Goal: Navigation & Orientation: Find specific page/section

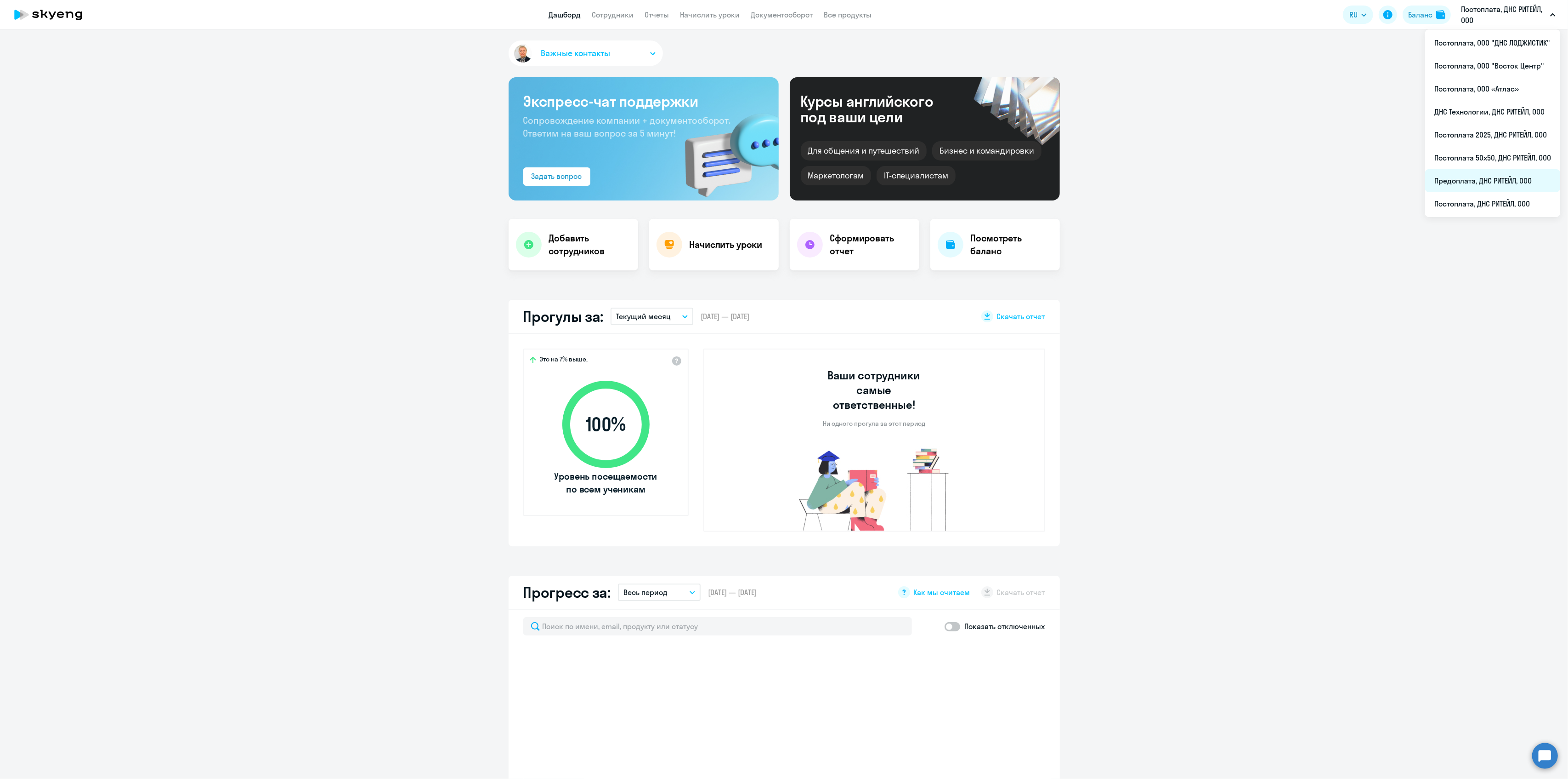
click at [1456, 179] on li "Предоплата, ДНС РИТЕЙЛ, ООО" at bounding box center [1492, 181] width 135 height 23
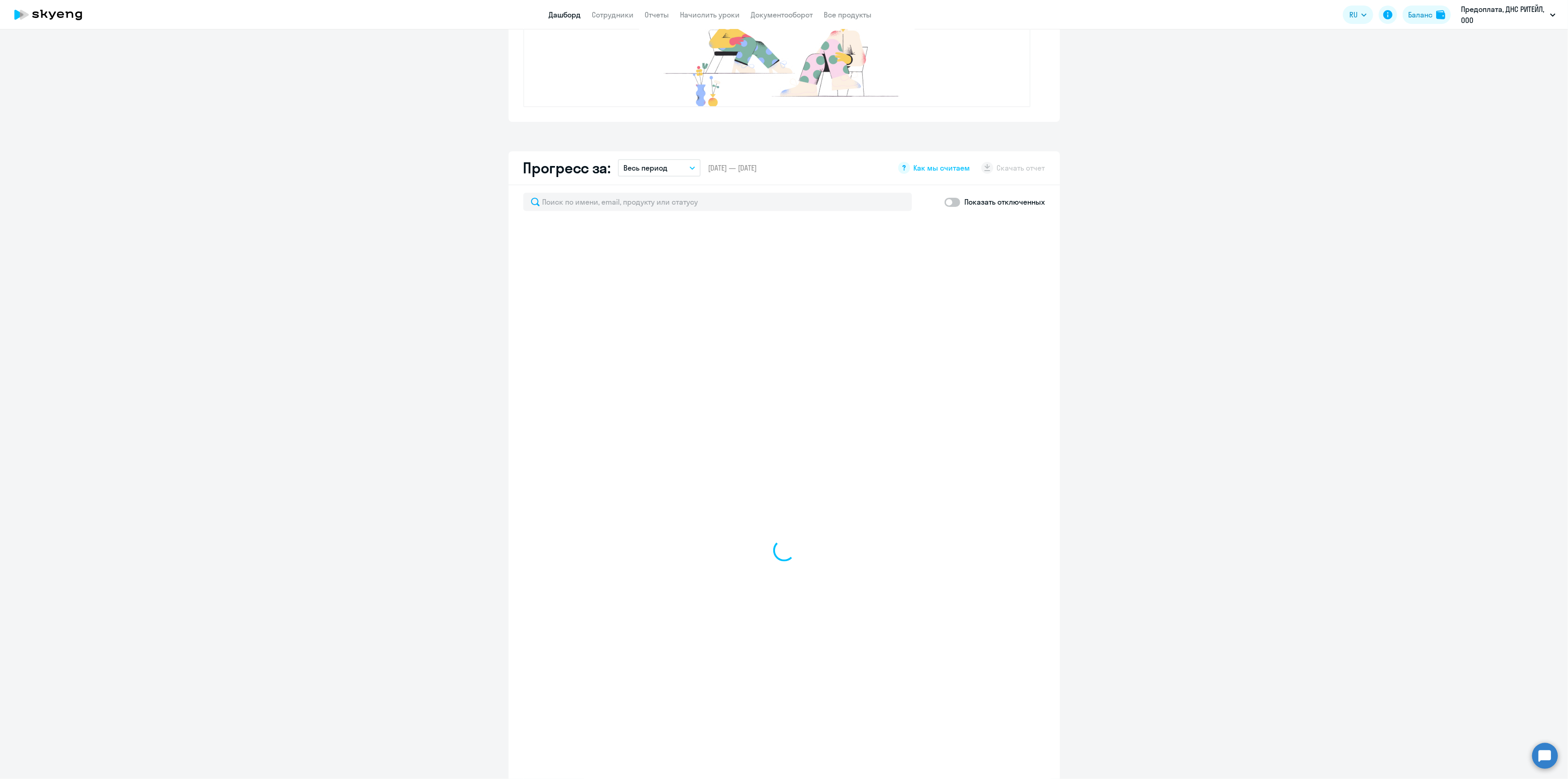
scroll to position [314, 0]
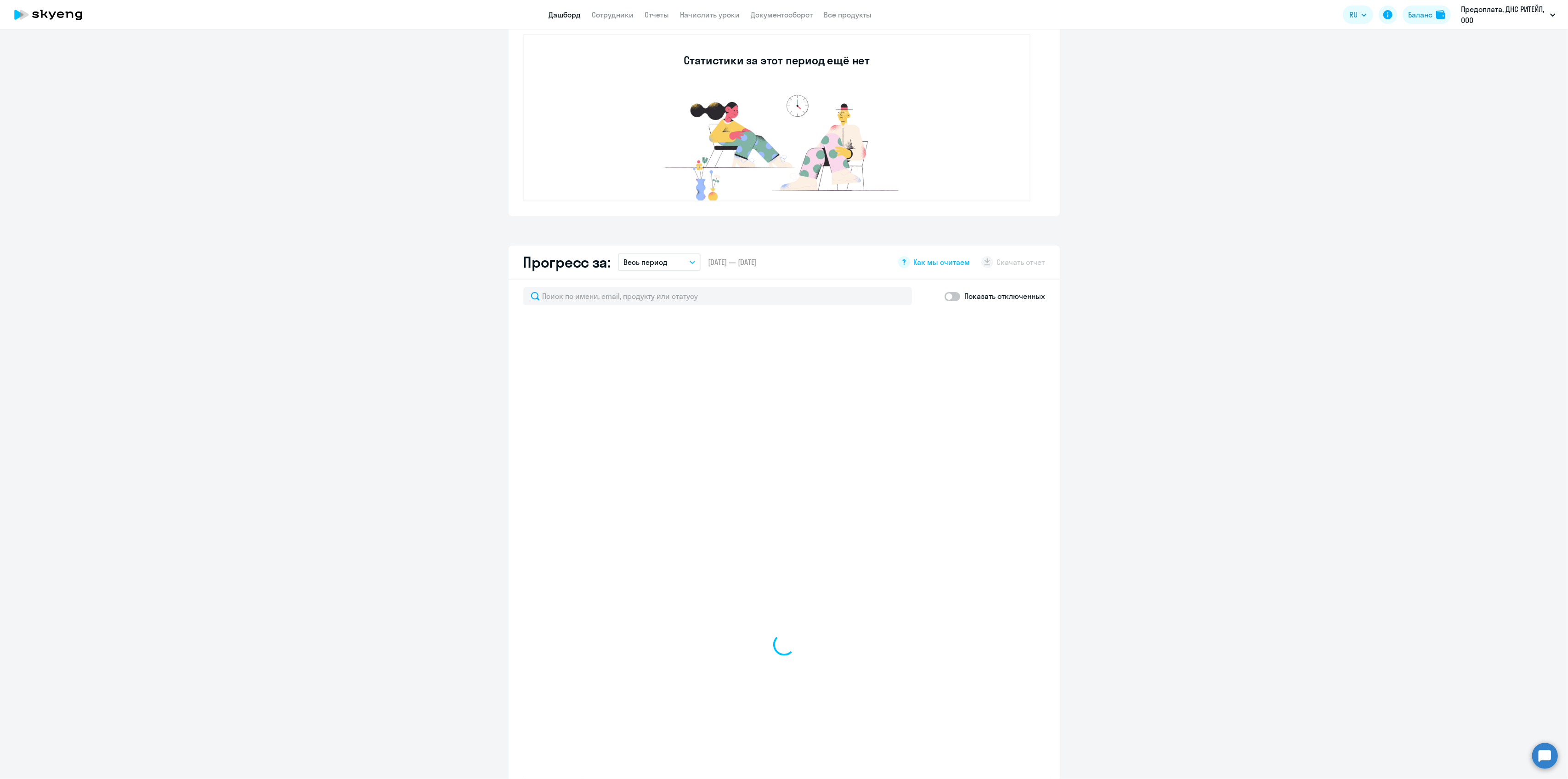
select select "30"
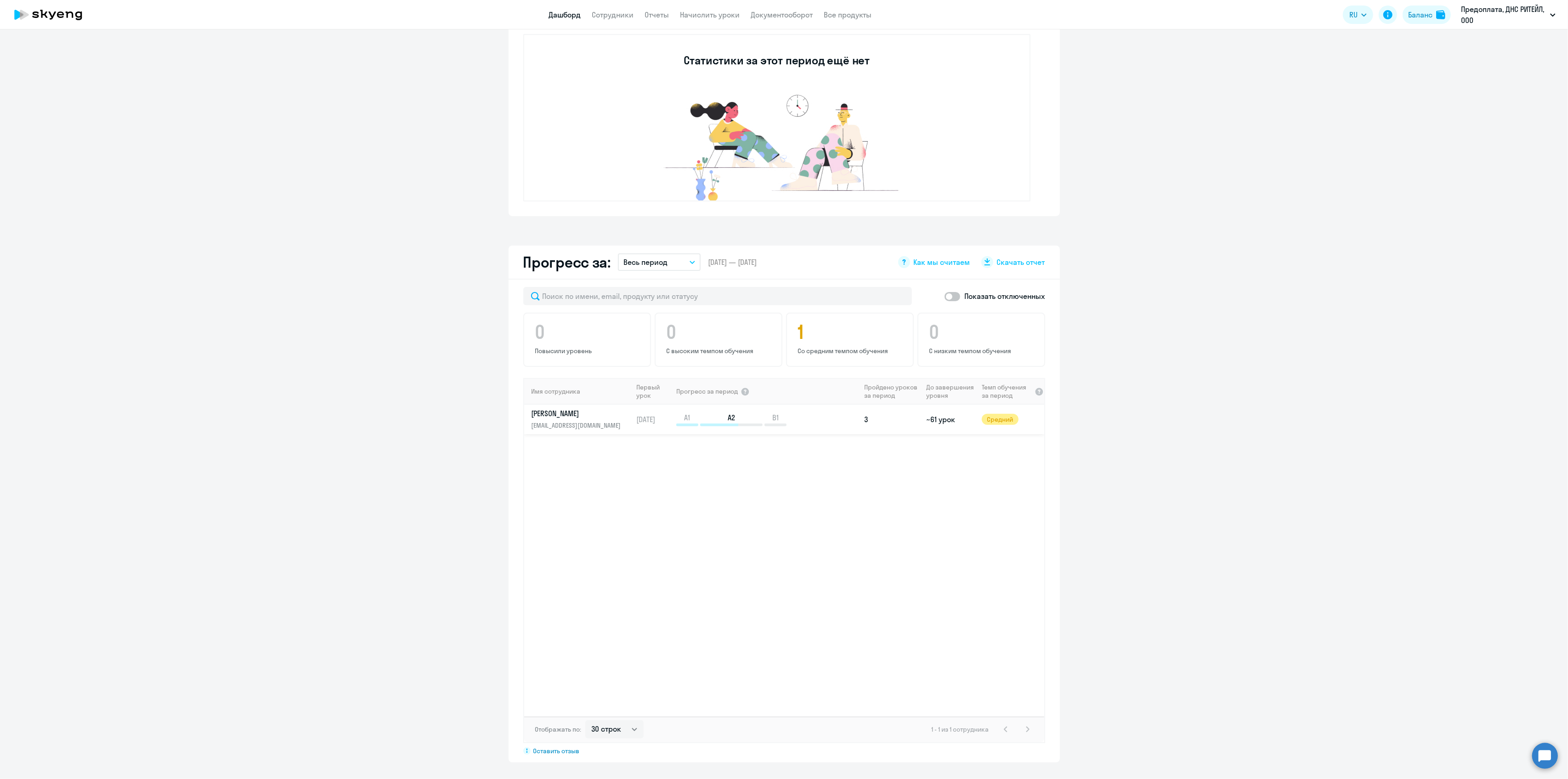
click at [556, 414] on p "[PERSON_NAME]" at bounding box center [579, 413] width 95 height 10
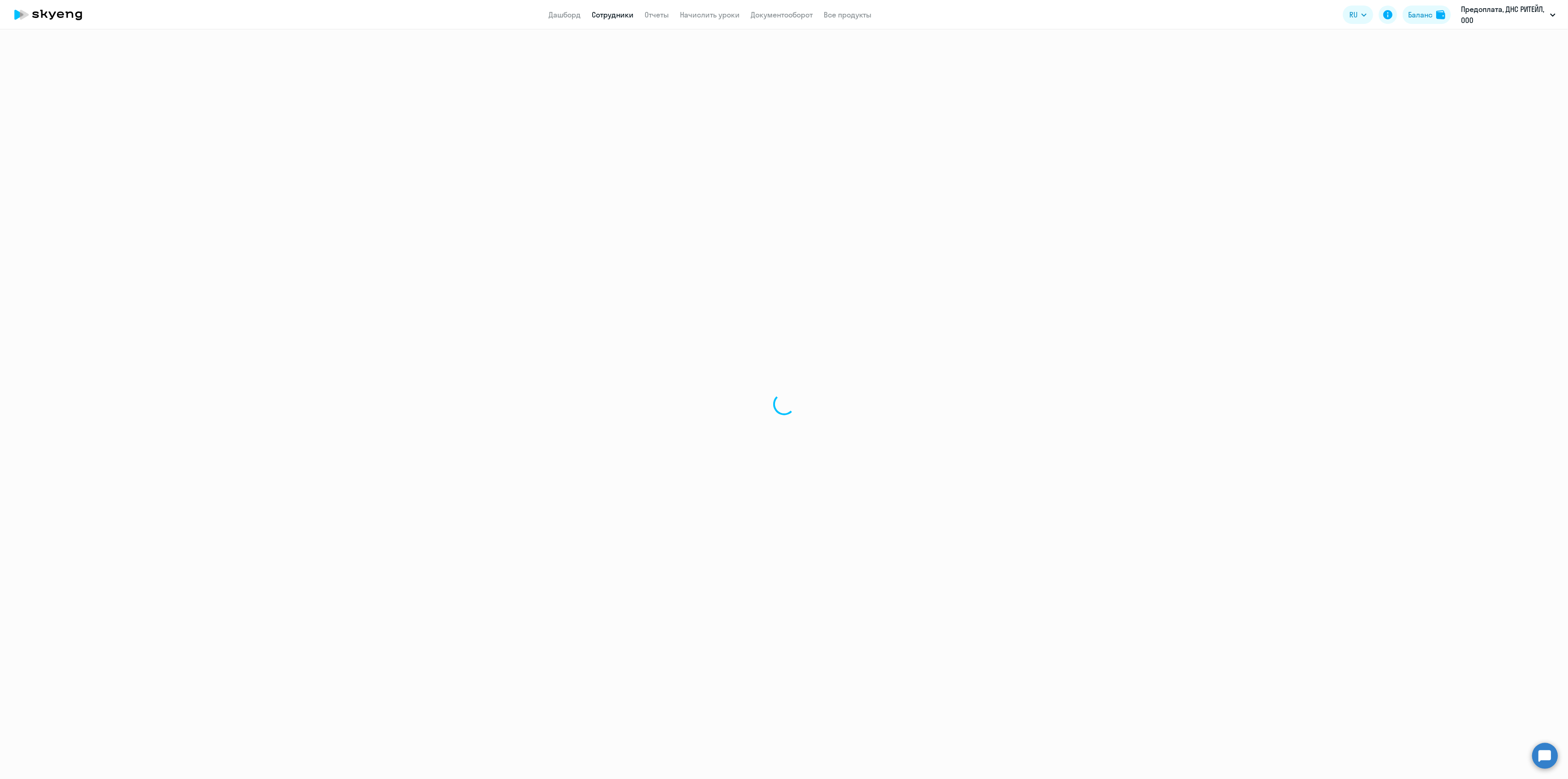
select select "english"
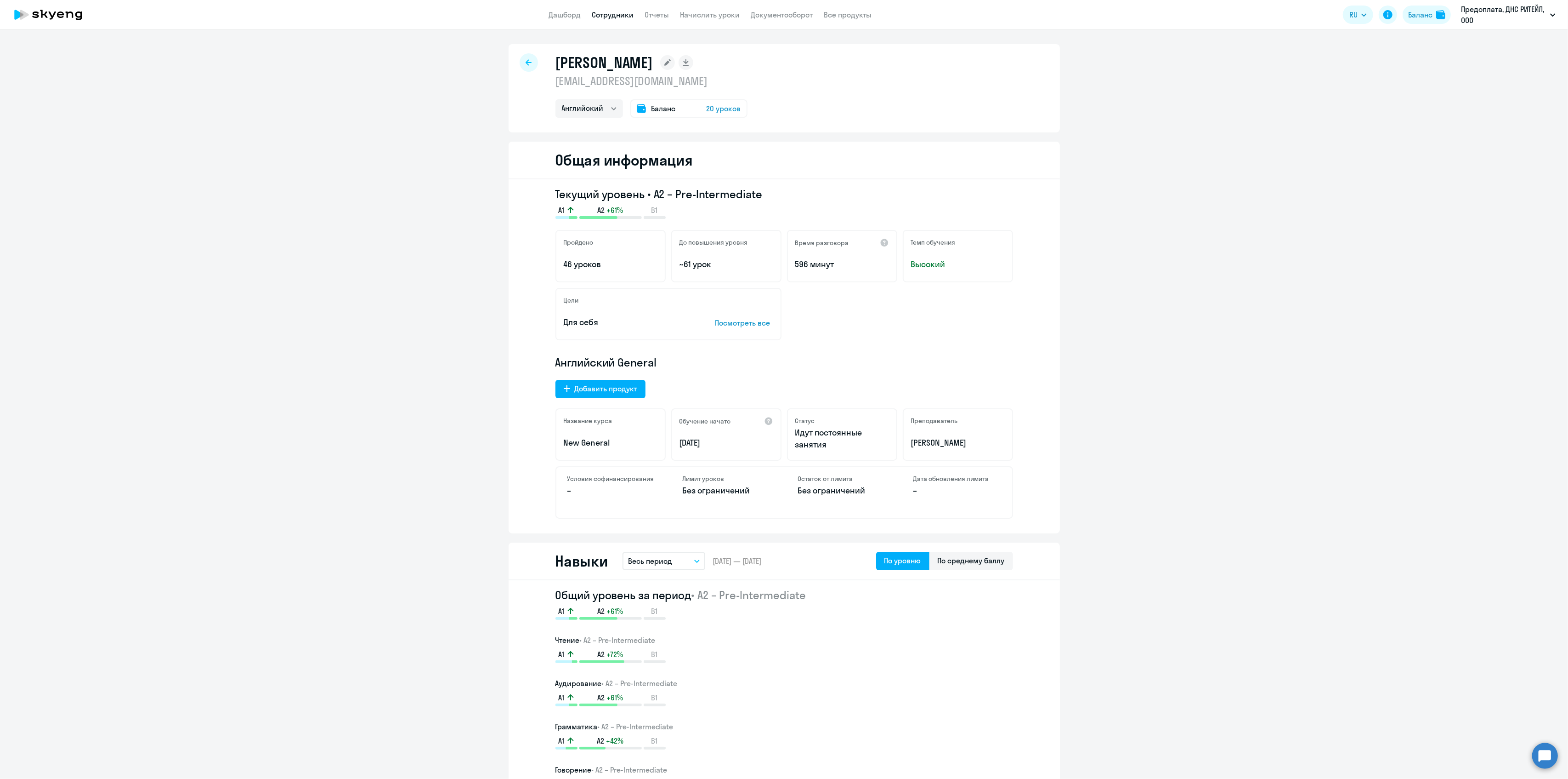
click at [525, 63] on icon at bounding box center [529, 63] width 6 height 6
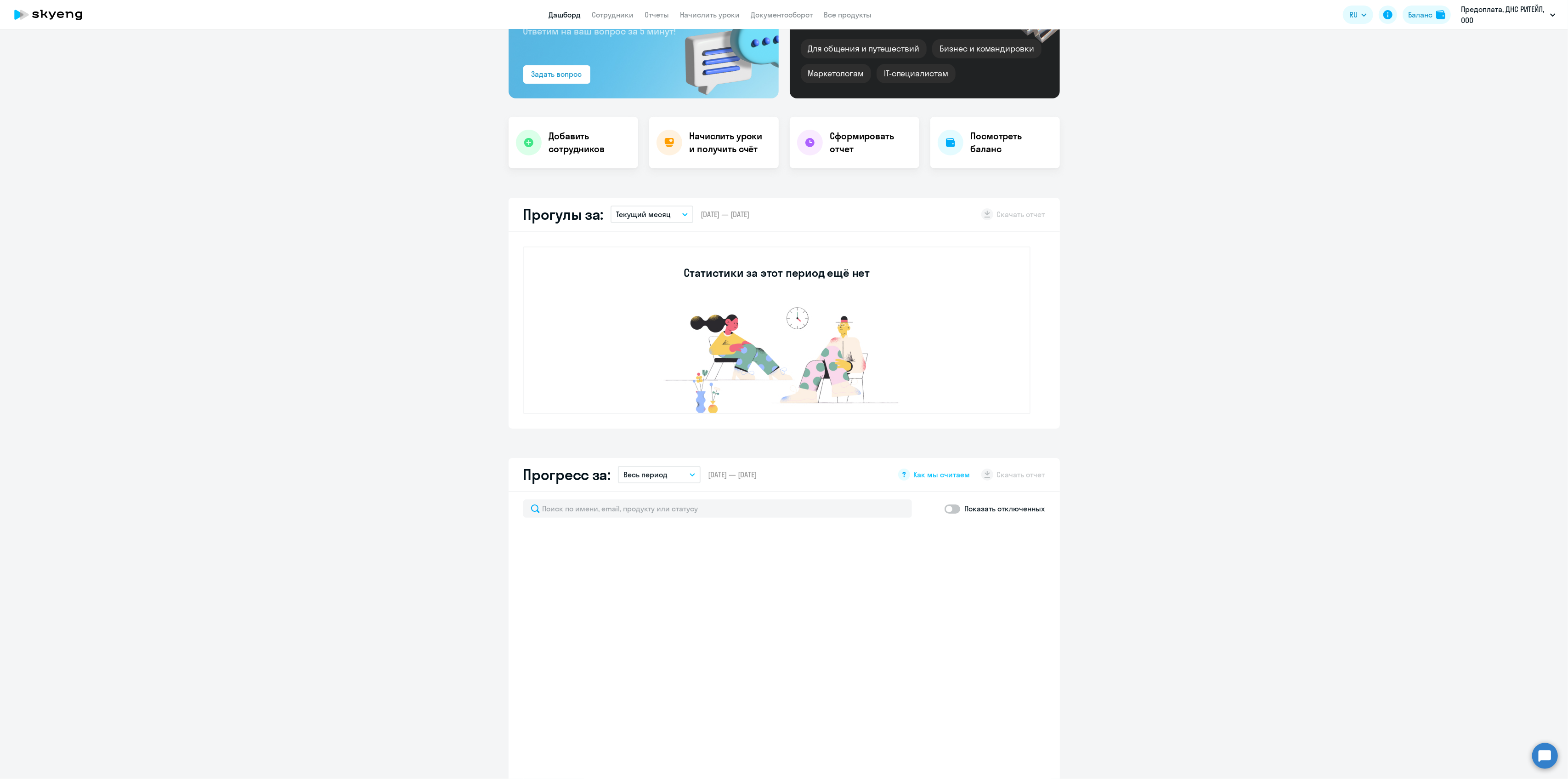
scroll to position [41, 0]
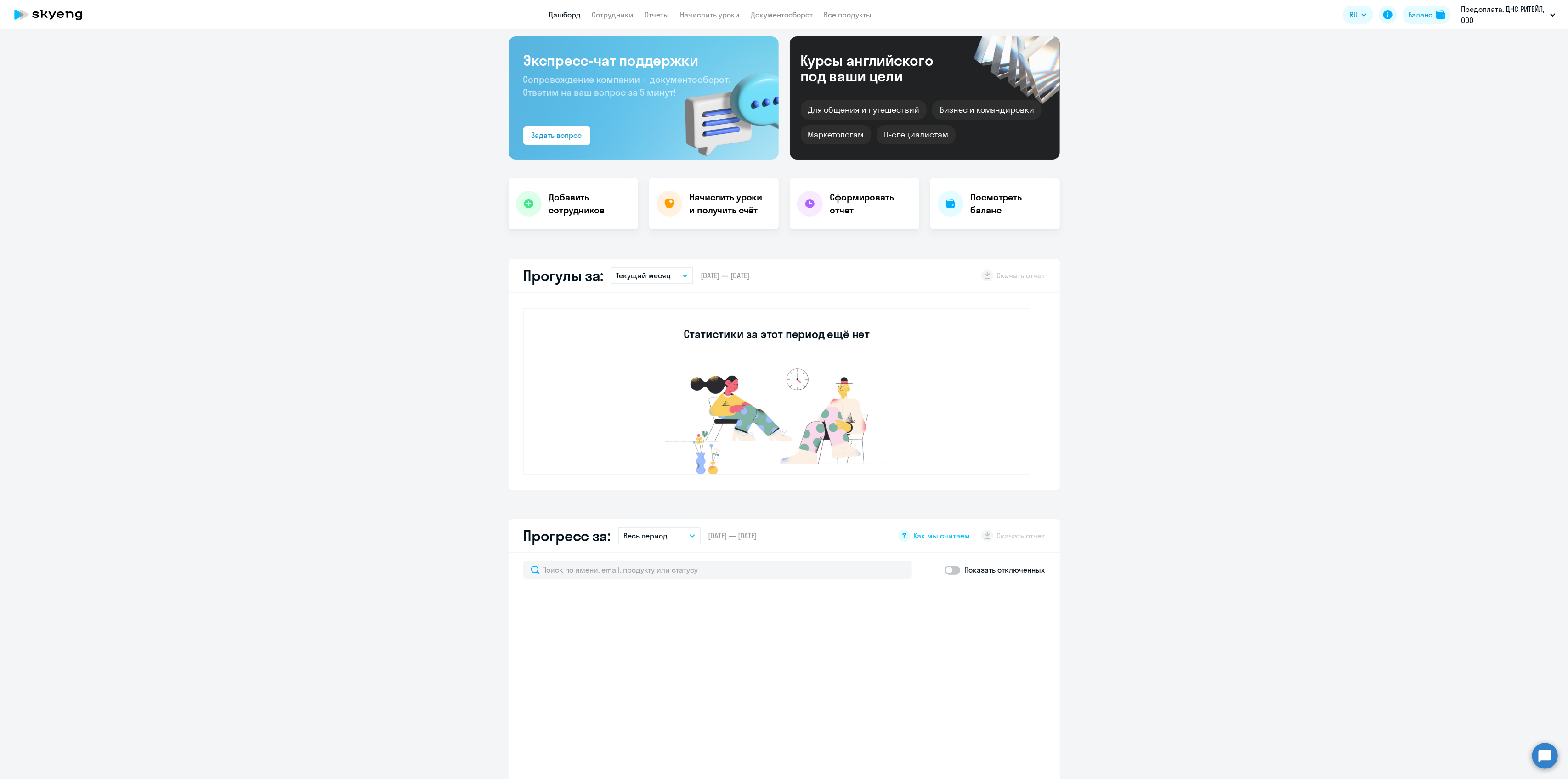
select select "30"
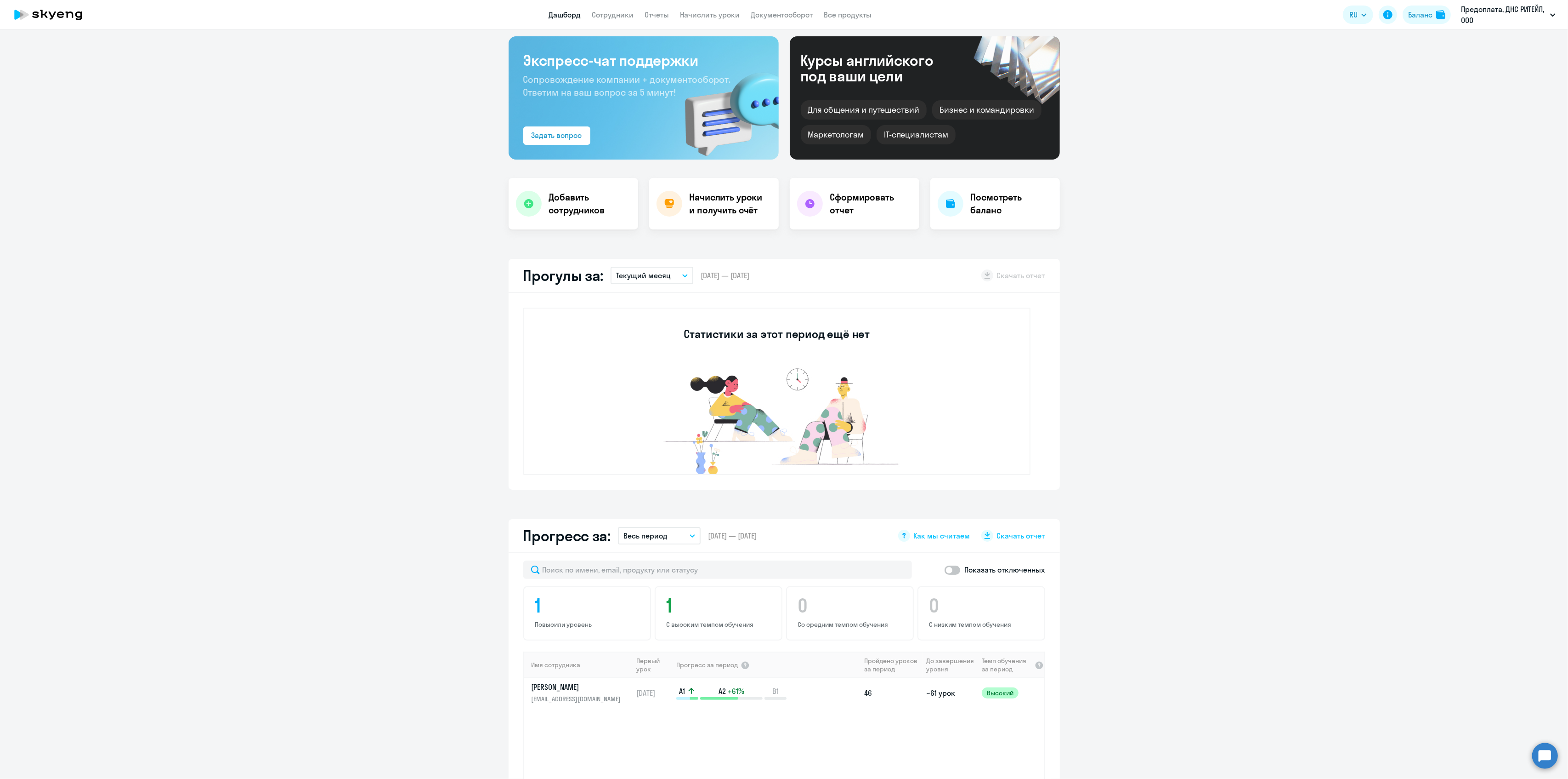
scroll to position [0, 0]
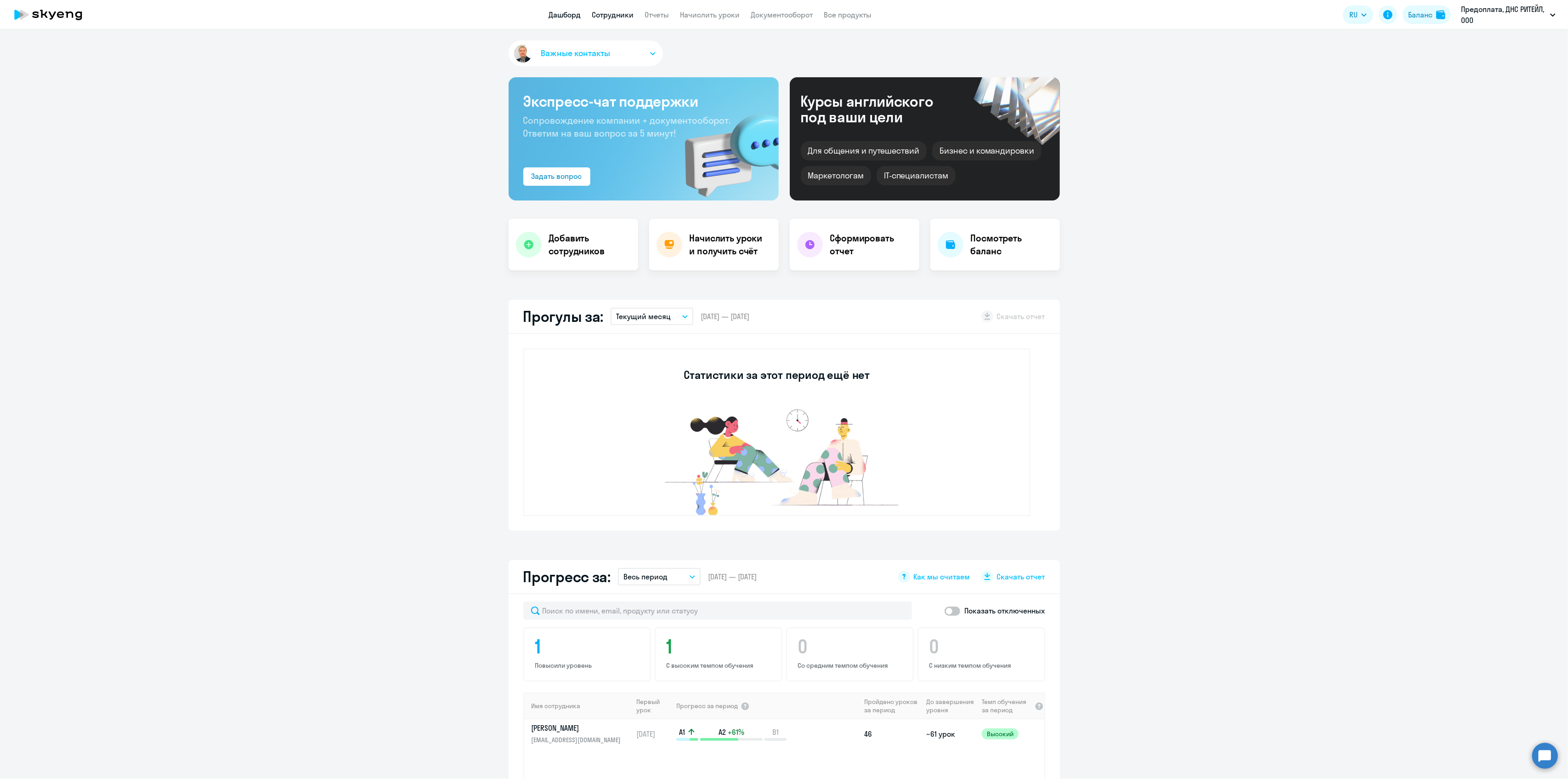
click at [613, 15] on link "Сотрудники" at bounding box center [613, 15] width 42 height 9
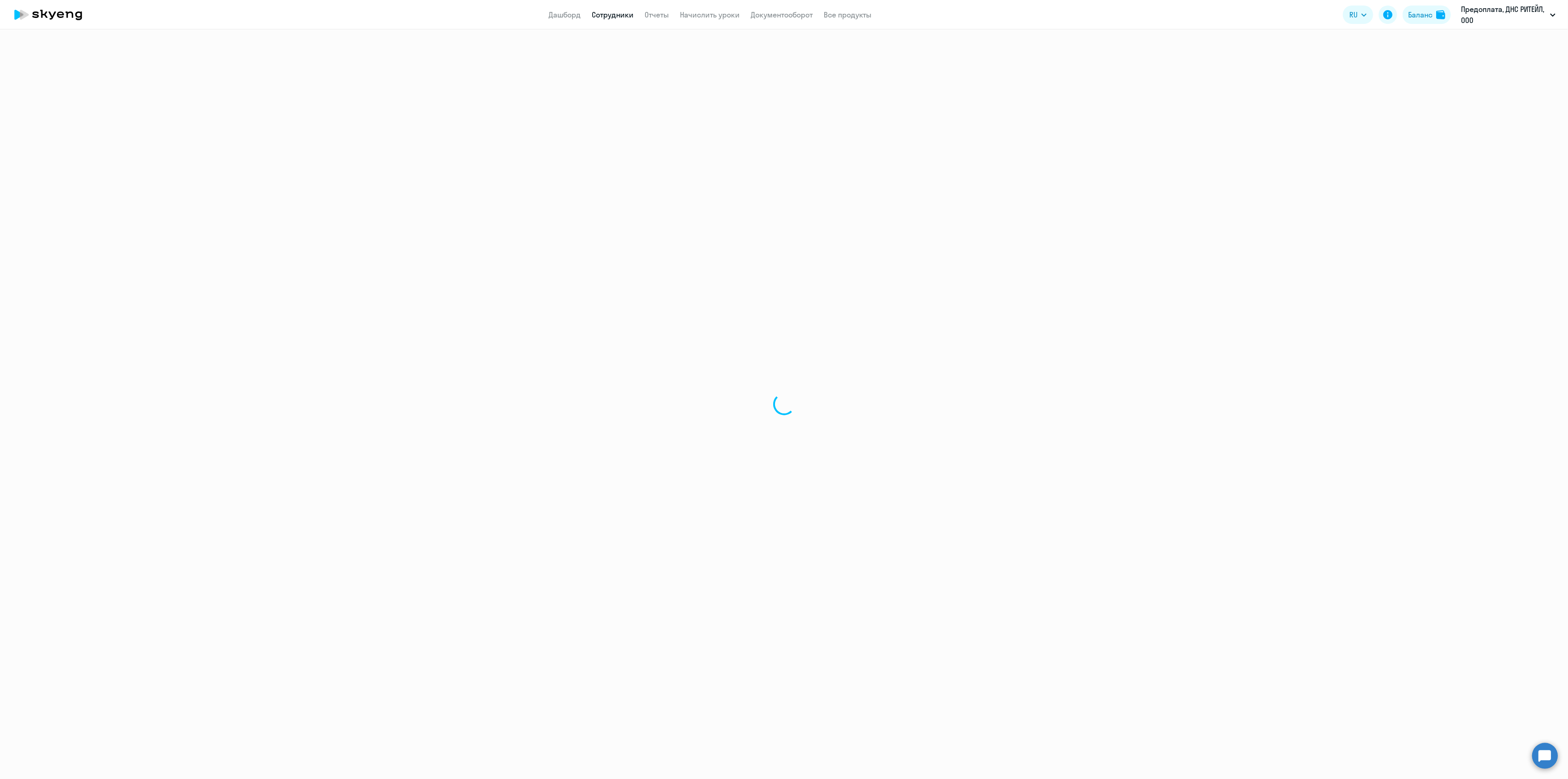
select select "30"
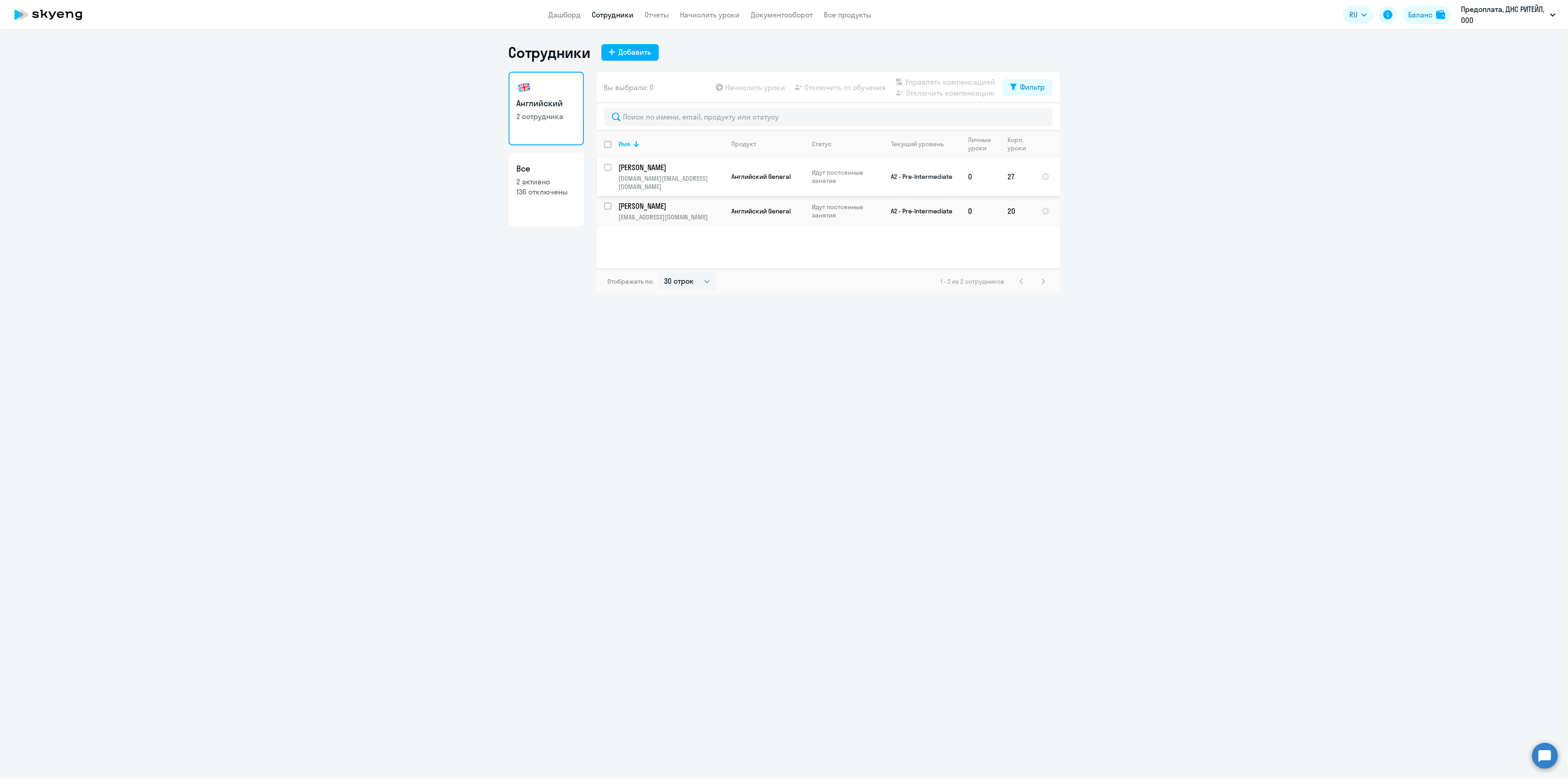
click at [658, 170] on p "[PERSON_NAME]" at bounding box center [671, 167] width 104 height 10
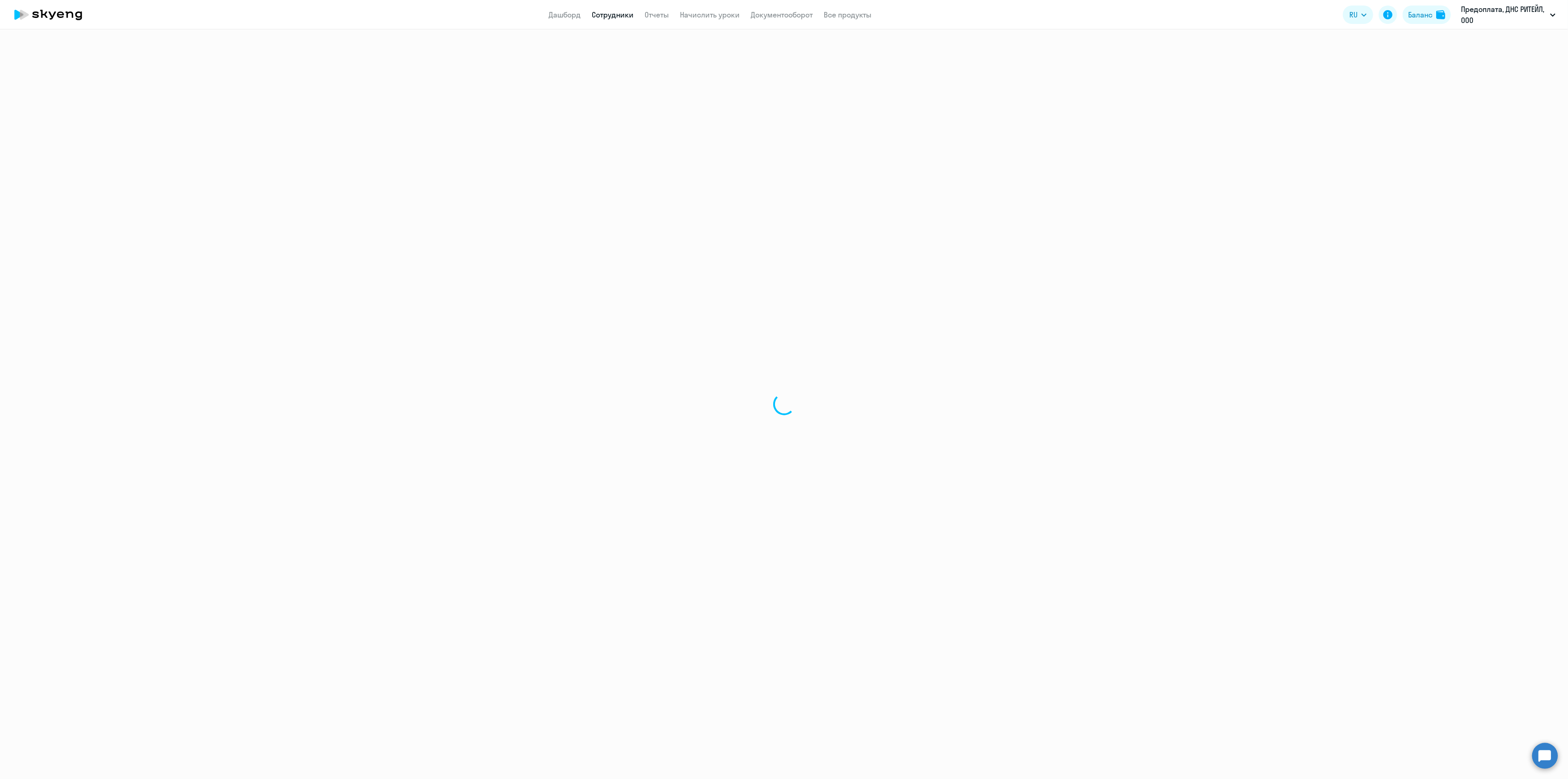
select select "english"
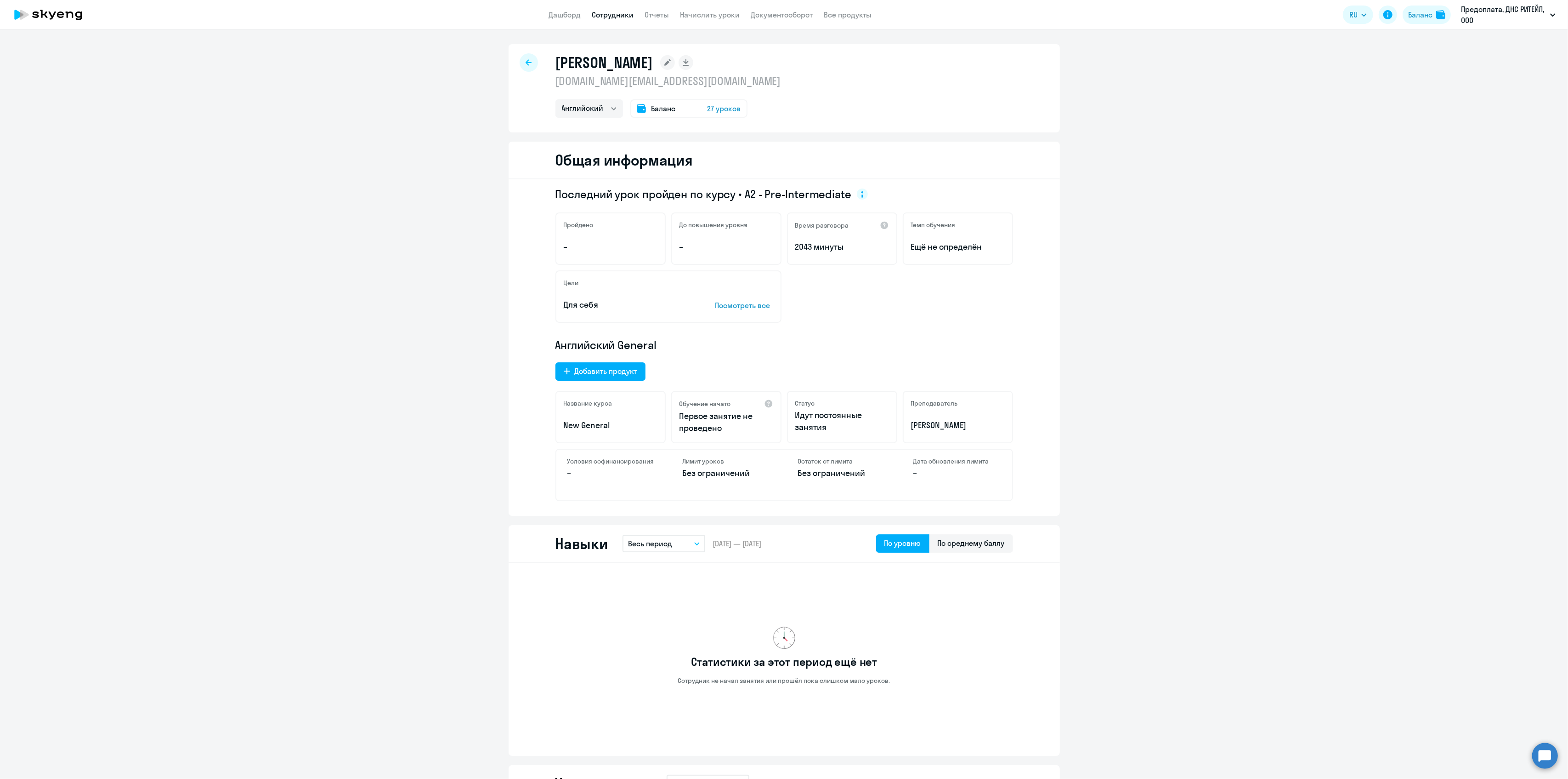
click at [525, 63] on icon at bounding box center [529, 63] width 6 height 6
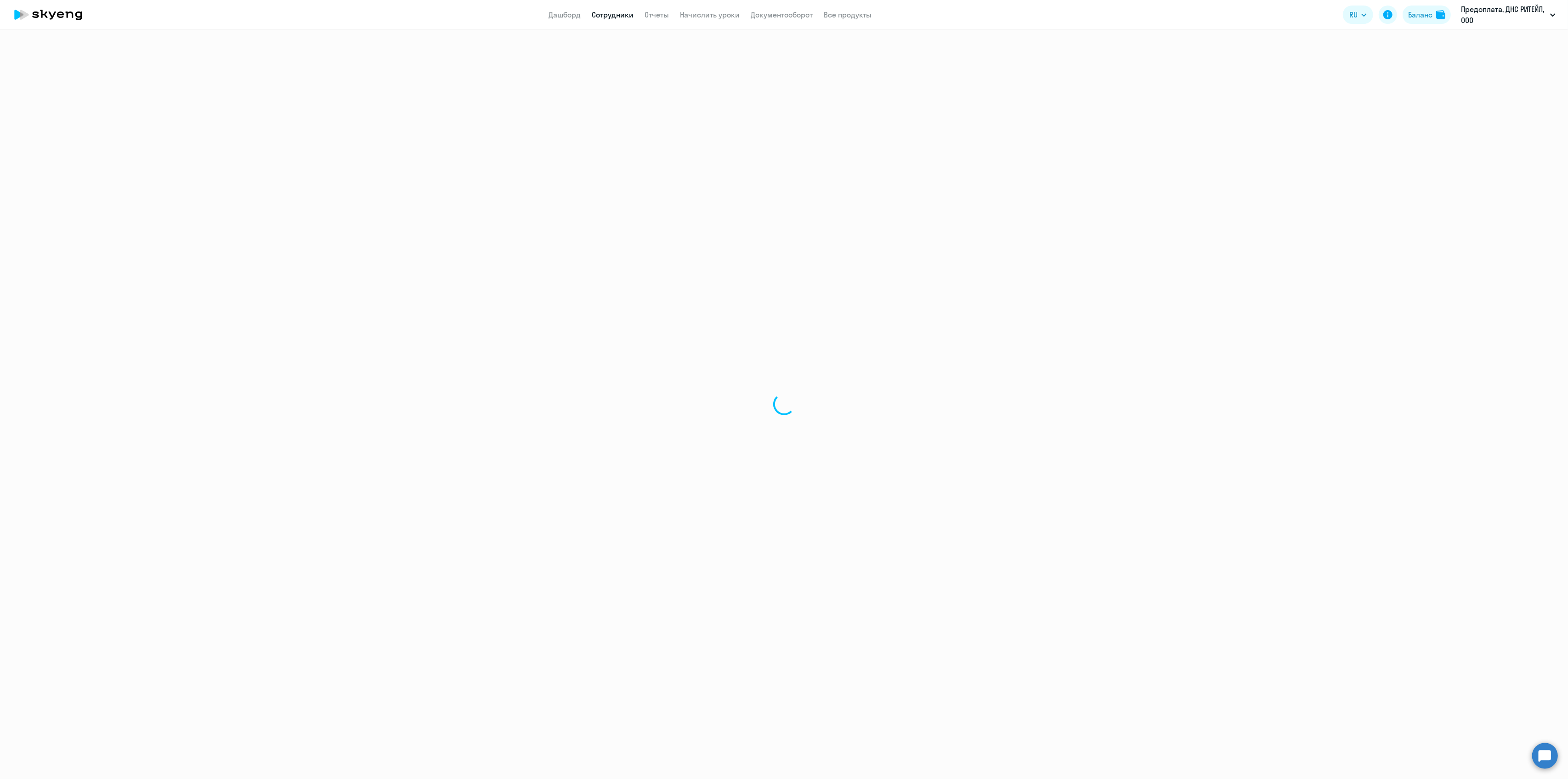
select select "30"
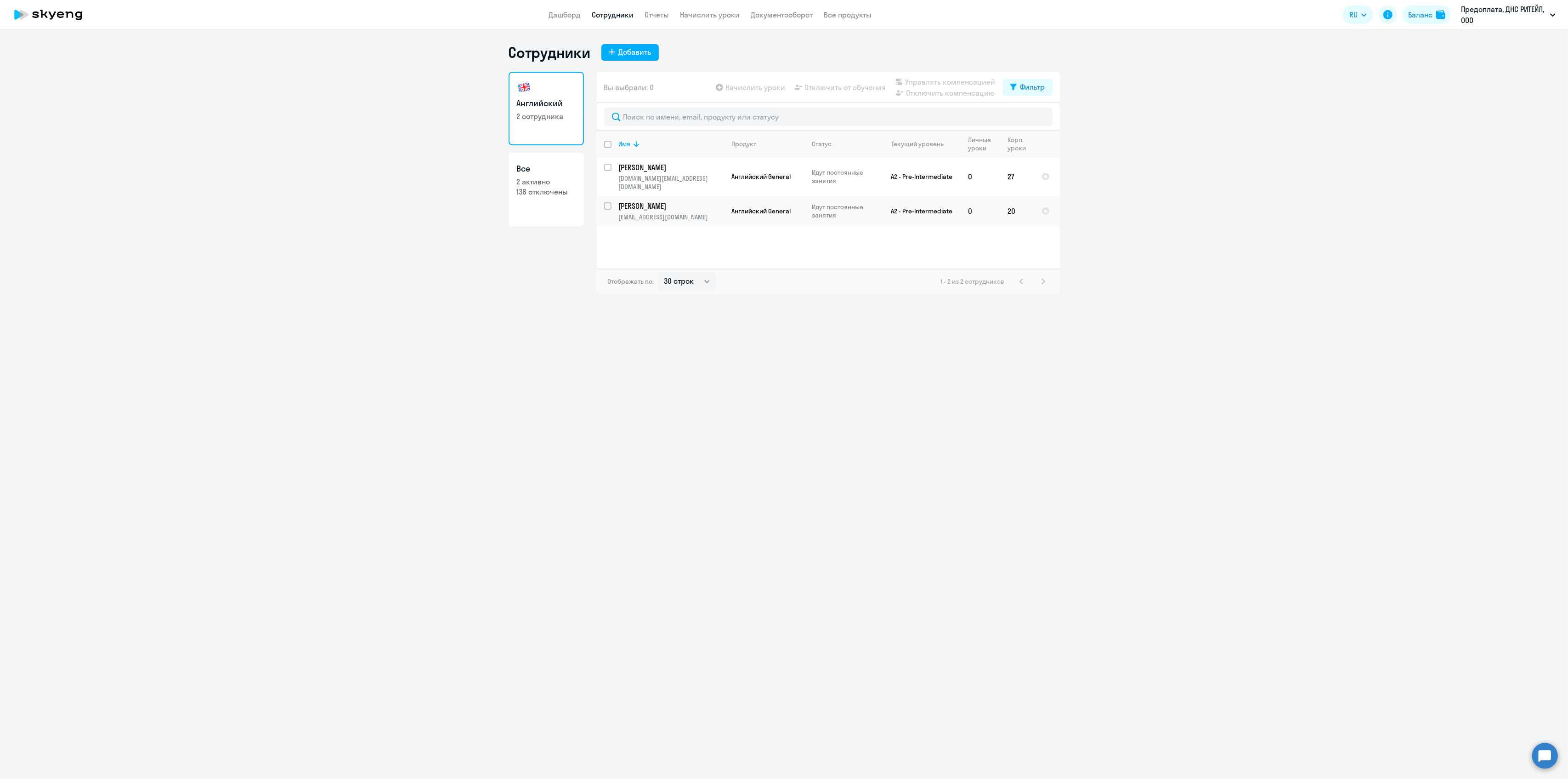
click at [1182, 497] on div "Сотрудники Добавить Английский 2 сотрудника Все 2 активно 136 отключены Вы выбр…" at bounding box center [784, 404] width 1568 height 750
click at [1355, 379] on div "Сотрудники Добавить Английский 2 сотрудника Все 2 активно 136 отключены Вы выбр…" at bounding box center [784, 404] width 1568 height 750
click at [1483, 42] on li "Постоплата, ООО "ДНС ЛОДЖИСТИК"" at bounding box center [1492, 42] width 135 height 23
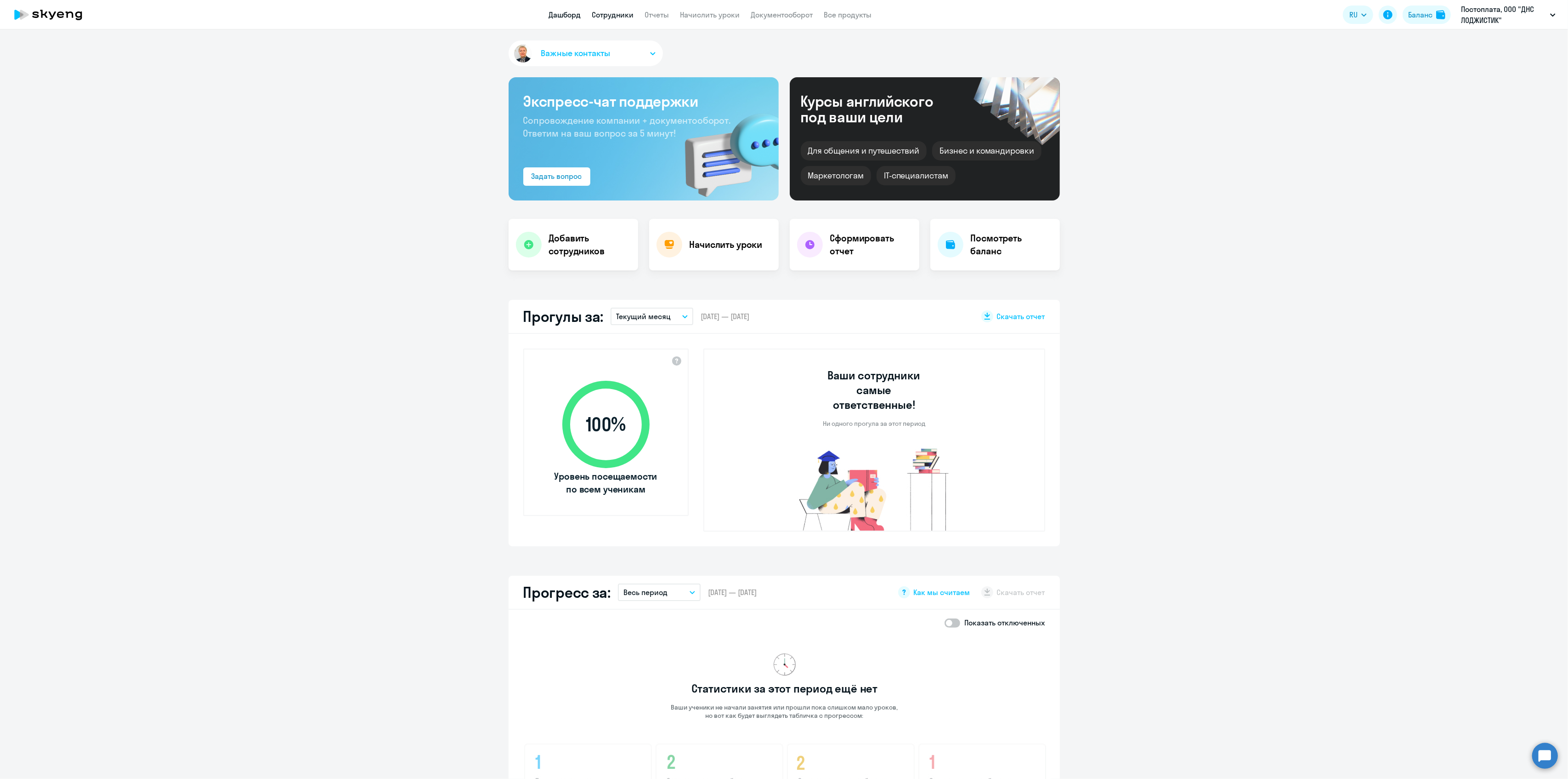
click at [613, 13] on link "Сотрудники" at bounding box center [613, 15] width 42 height 9
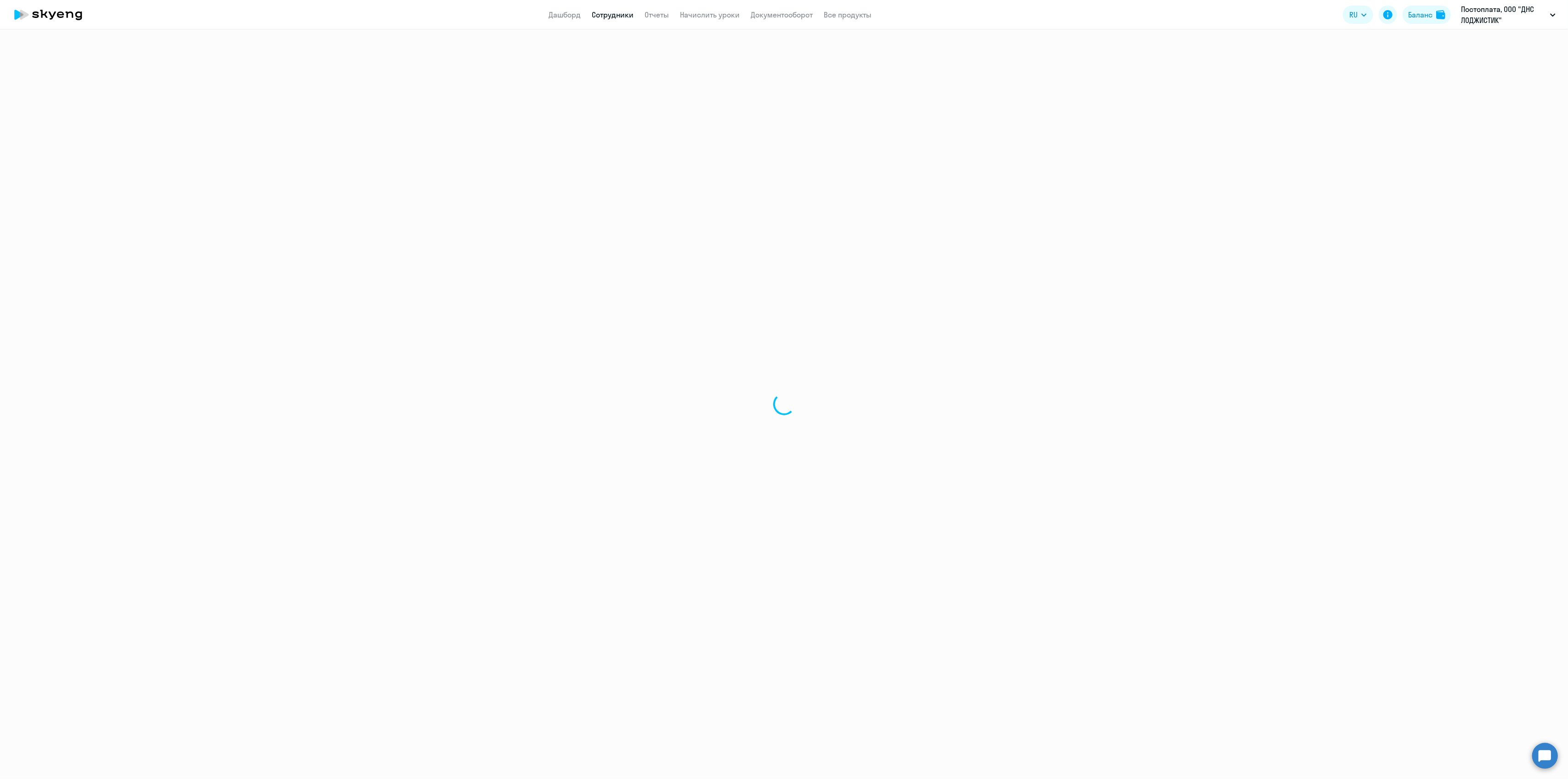
select select "30"
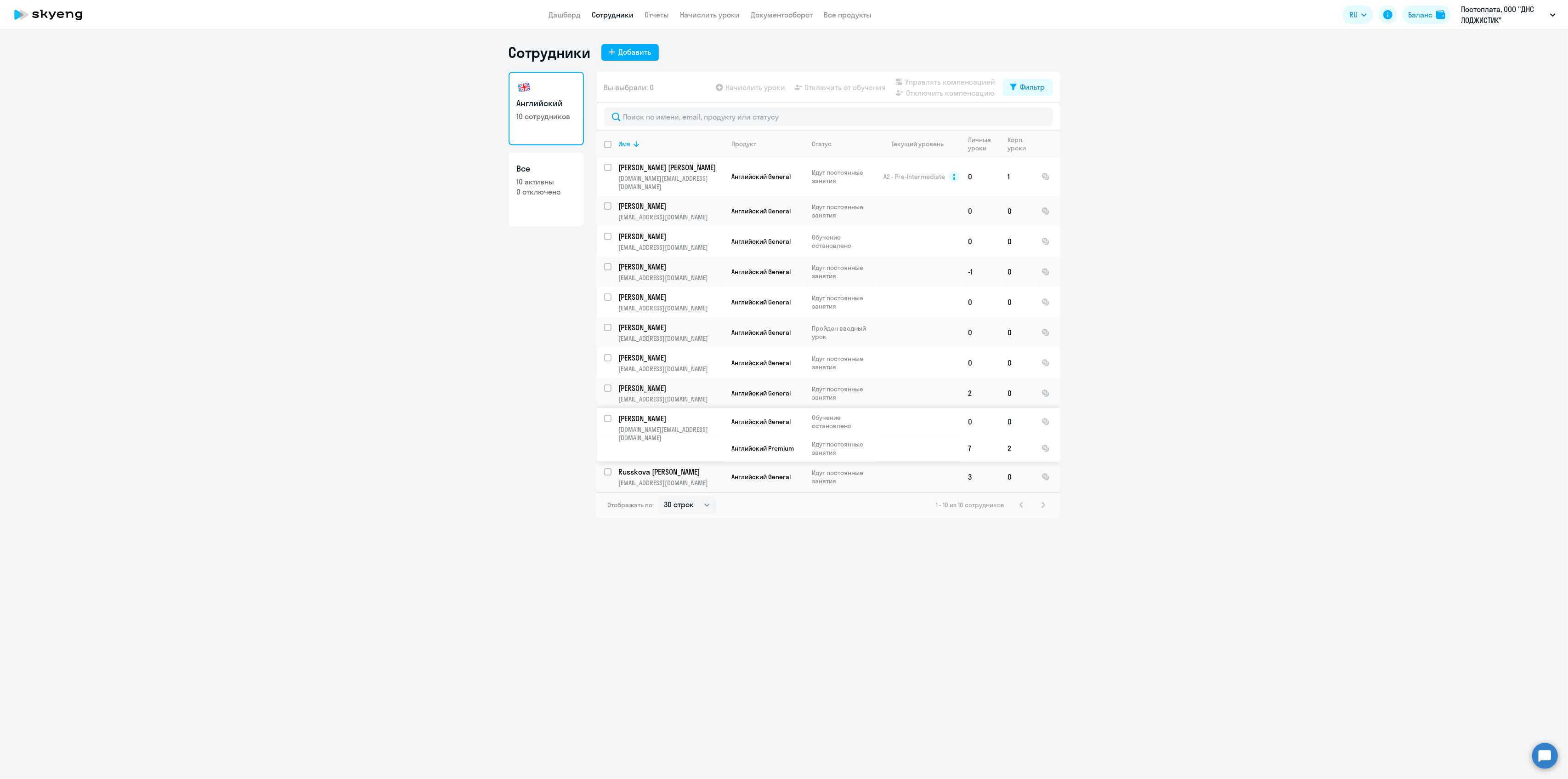
click at [674, 447] on td "[PERSON_NAME] [DOMAIN_NAME][EMAIL_ADDRESS][DOMAIN_NAME]" at bounding box center [668, 435] width 113 height 53
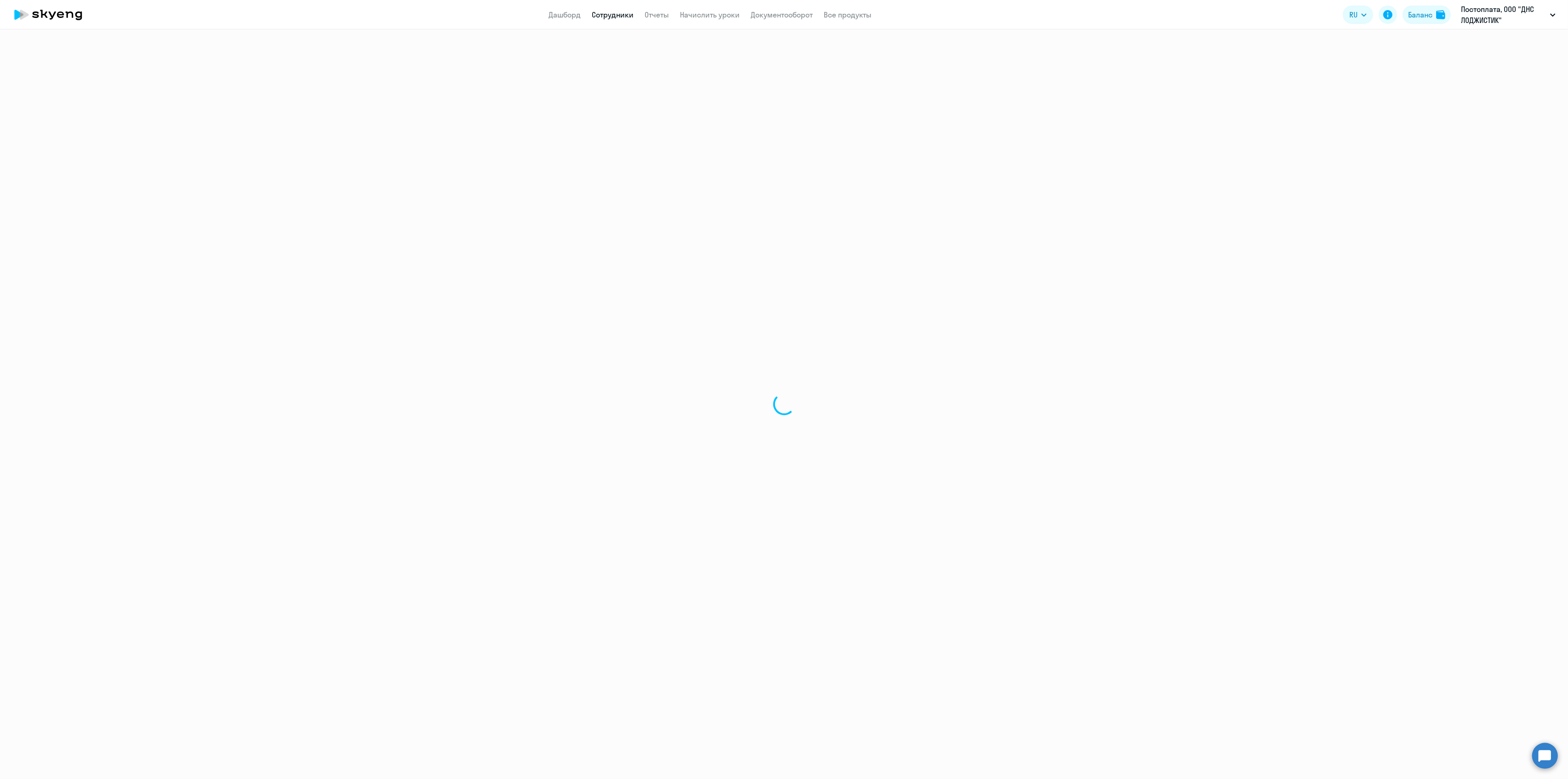
select select "english"
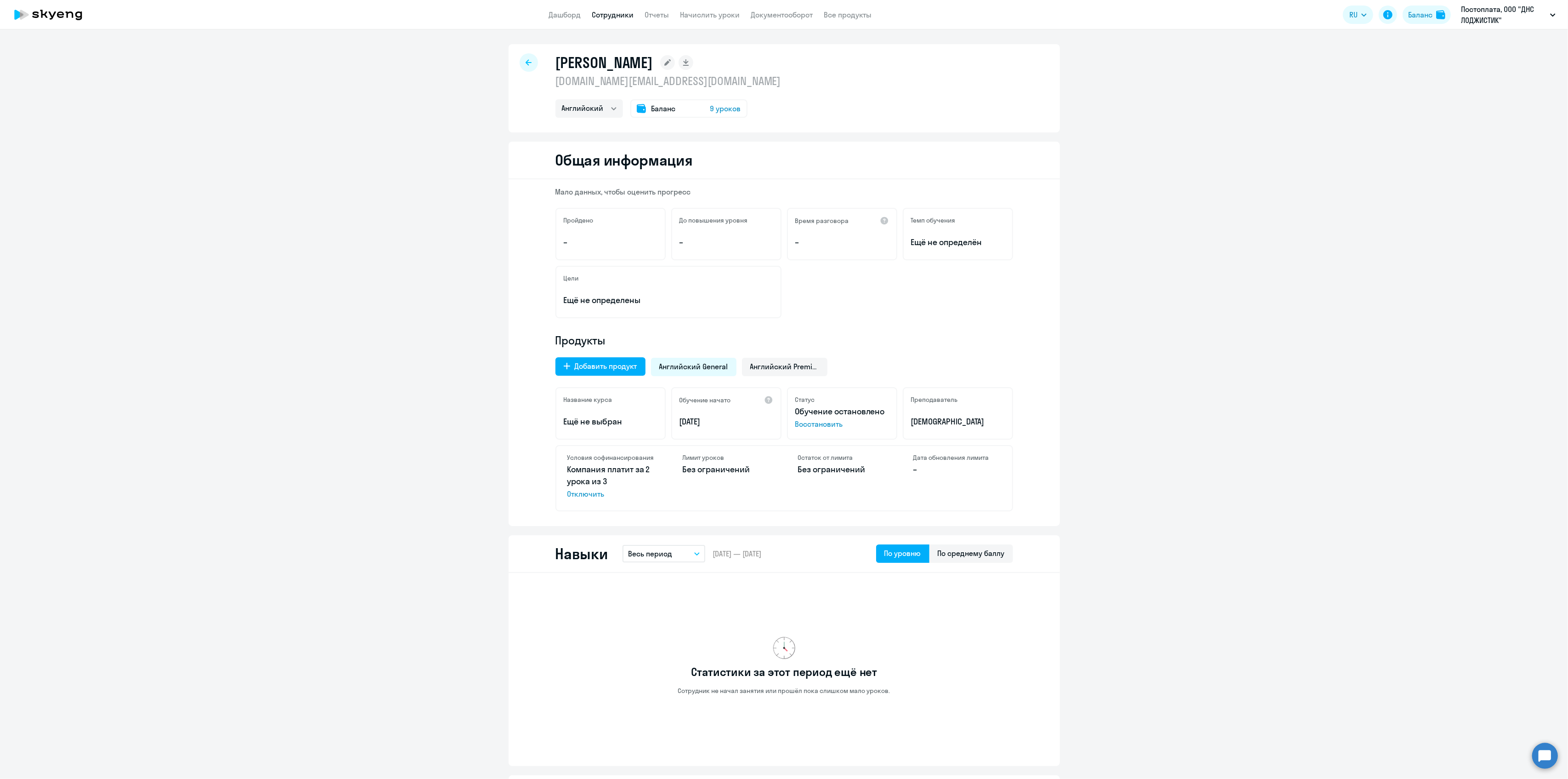
click at [522, 52] on div "[PERSON_NAME] [DOMAIN_NAME][EMAIL_ADDRESS][DOMAIN_NAME] Английский Баланс 9 уро…" at bounding box center [784, 88] width 552 height 88
click at [522, 57] on div at bounding box center [529, 63] width 19 height 19
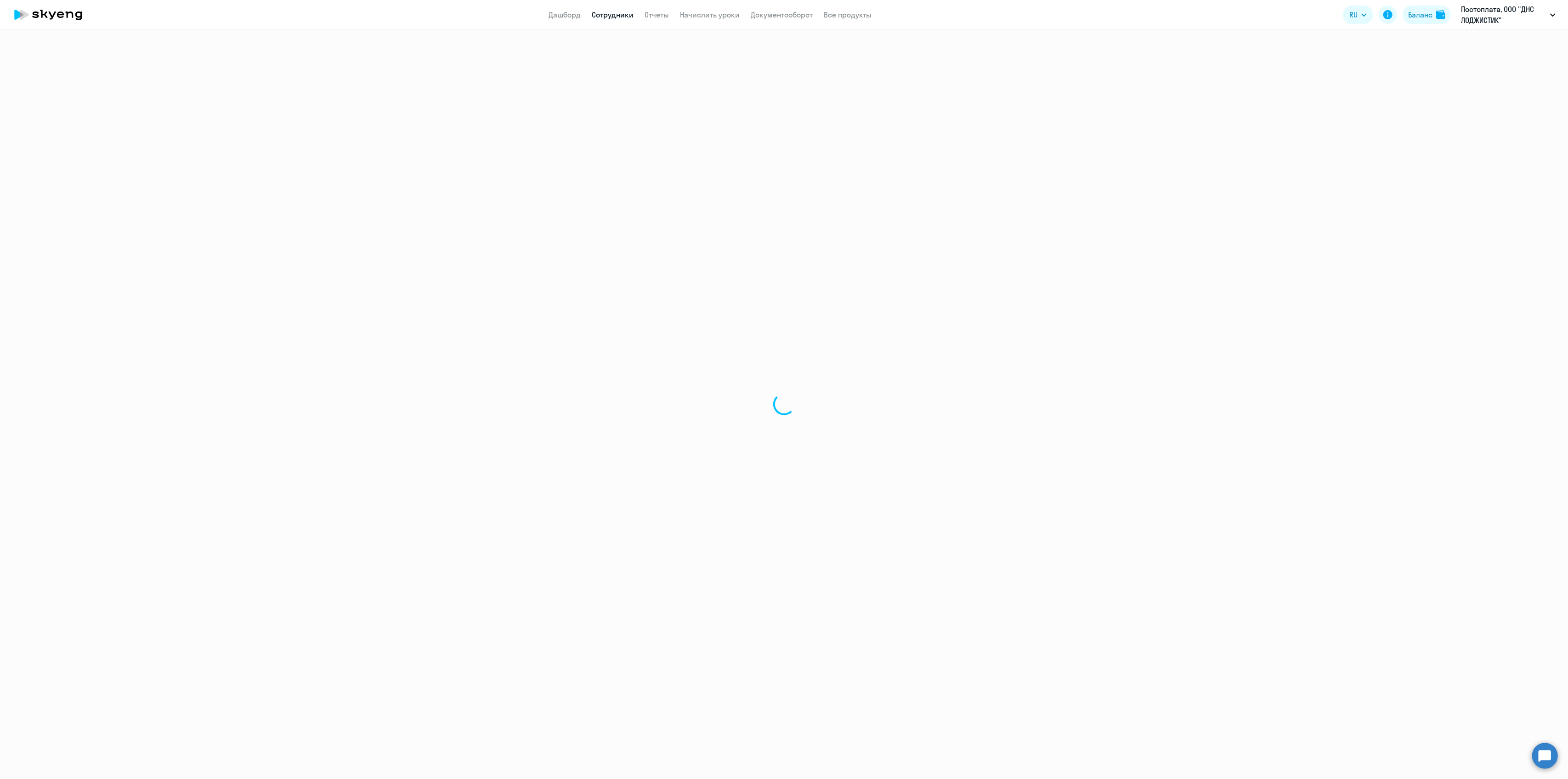
select select "30"
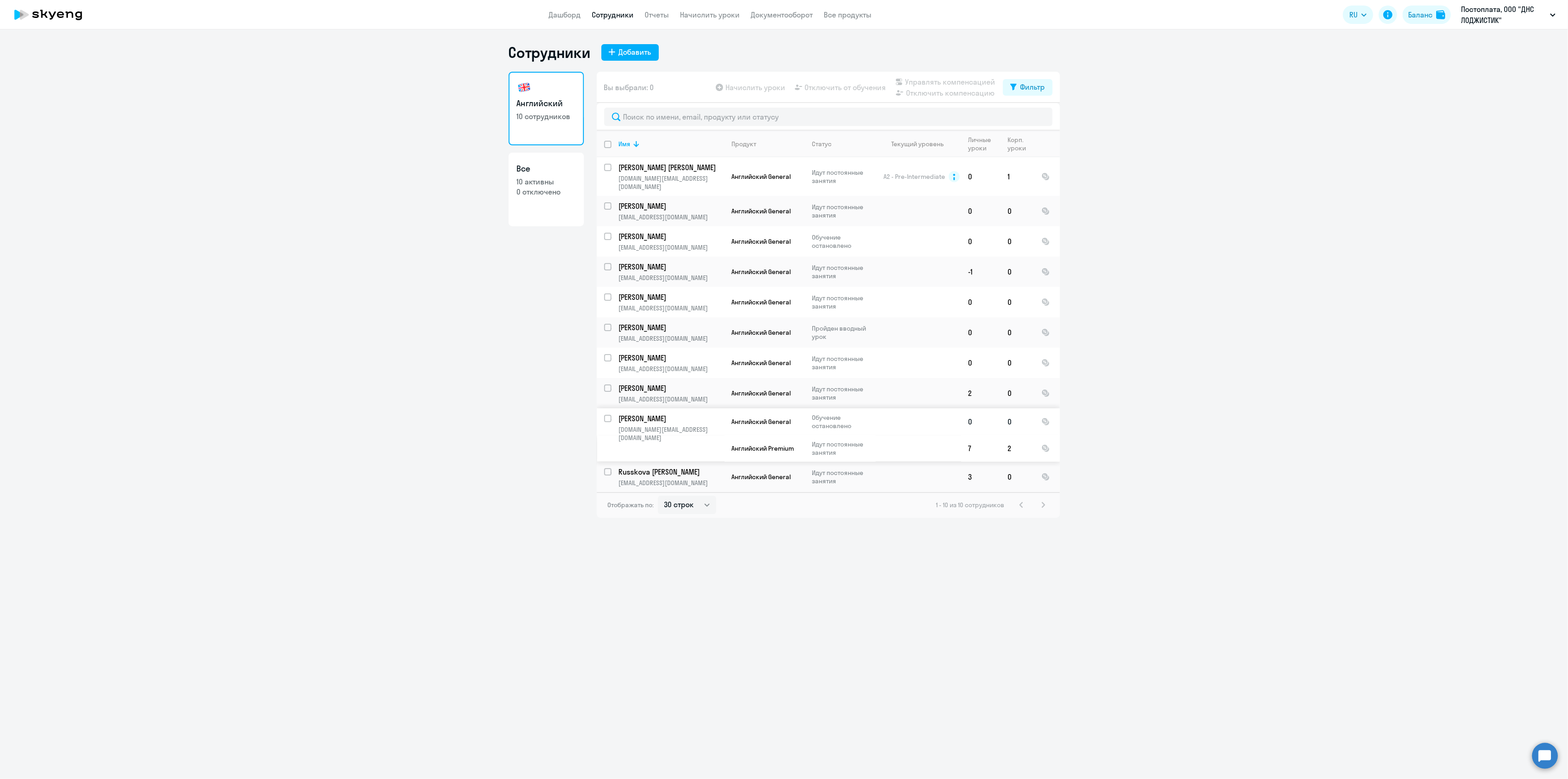
click at [640, 413] on p "[PERSON_NAME]" at bounding box center [671, 418] width 104 height 10
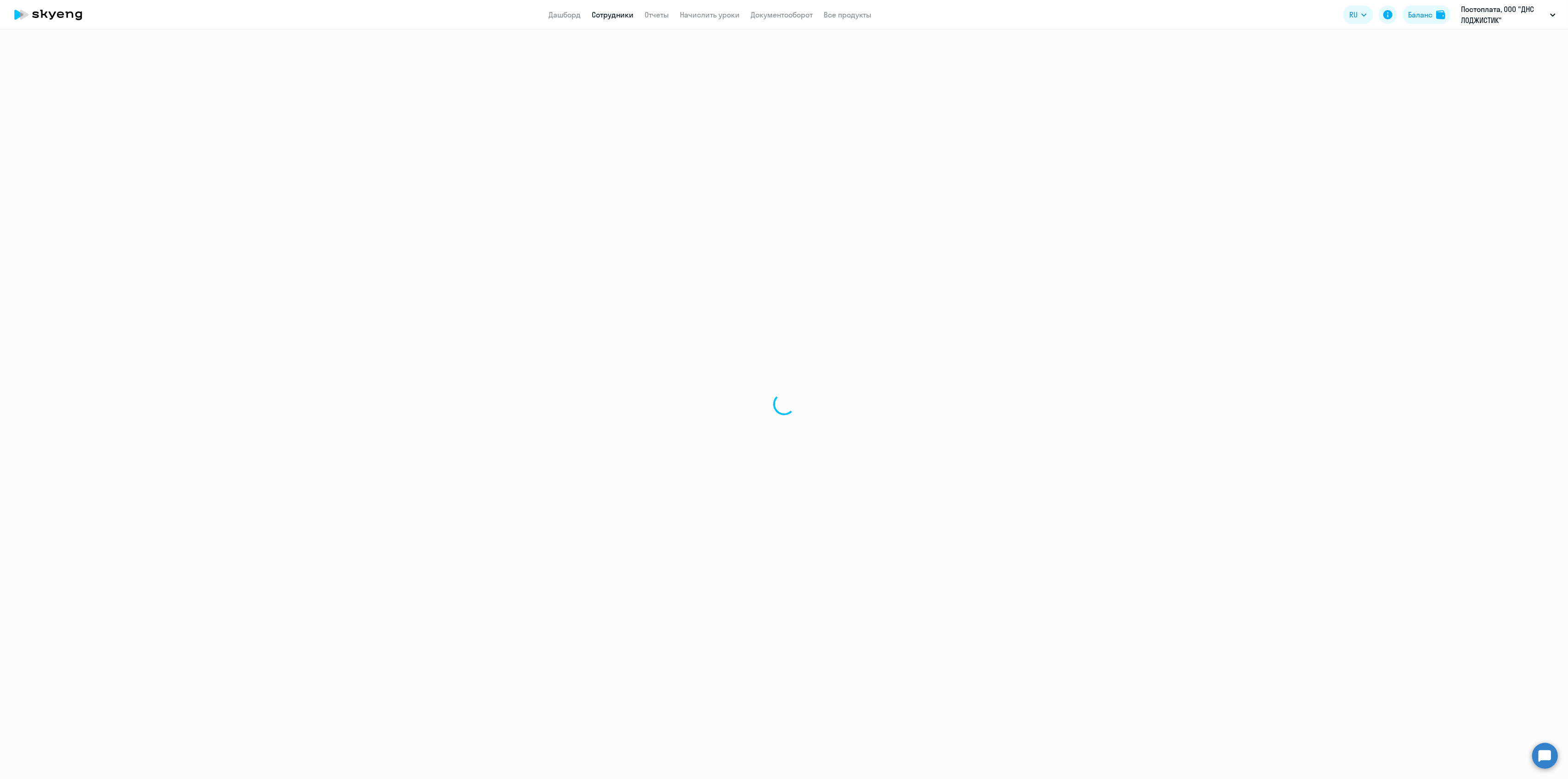
select select "english"
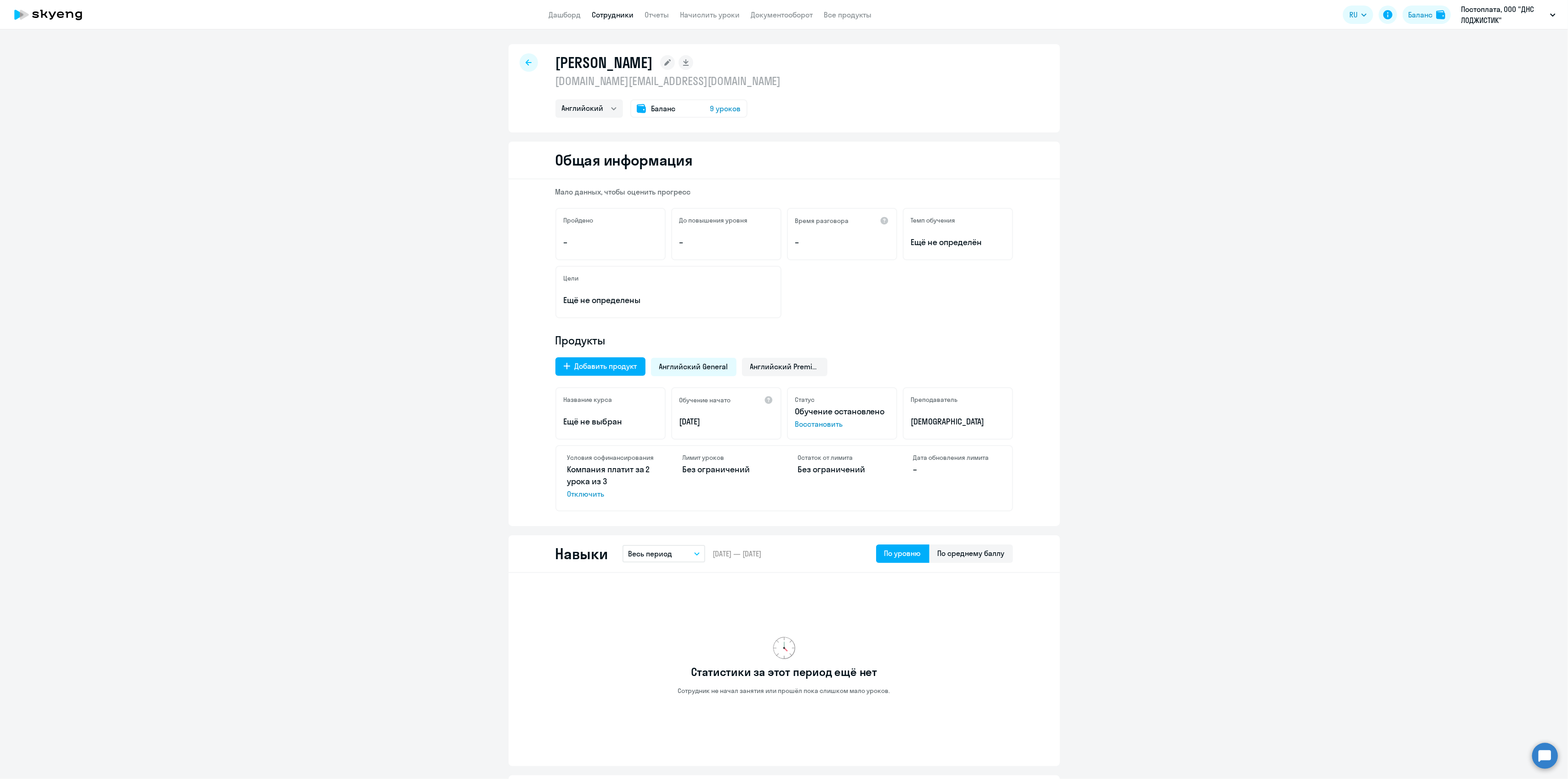
click at [525, 65] on icon at bounding box center [529, 63] width 6 height 6
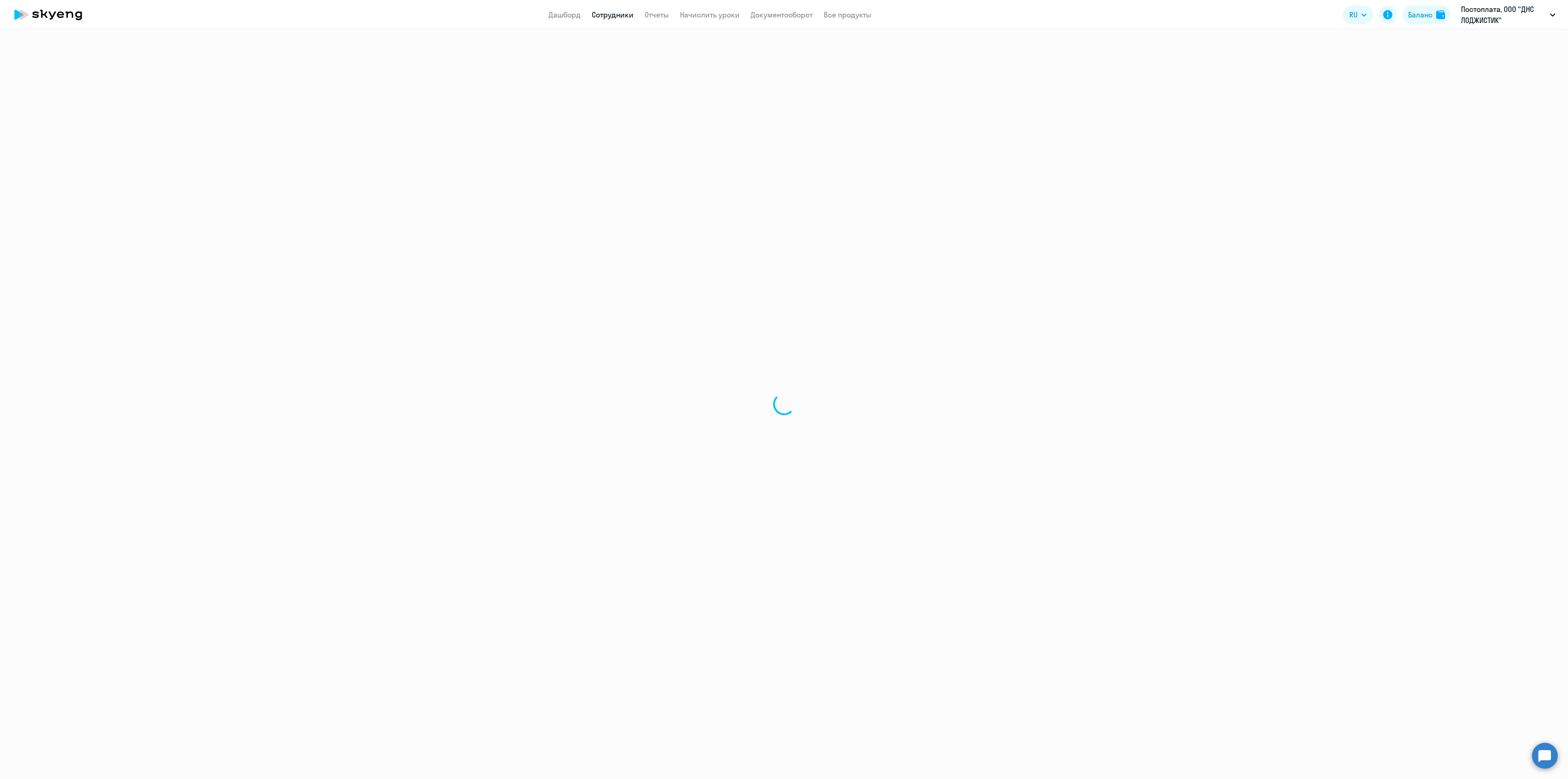
select select "30"
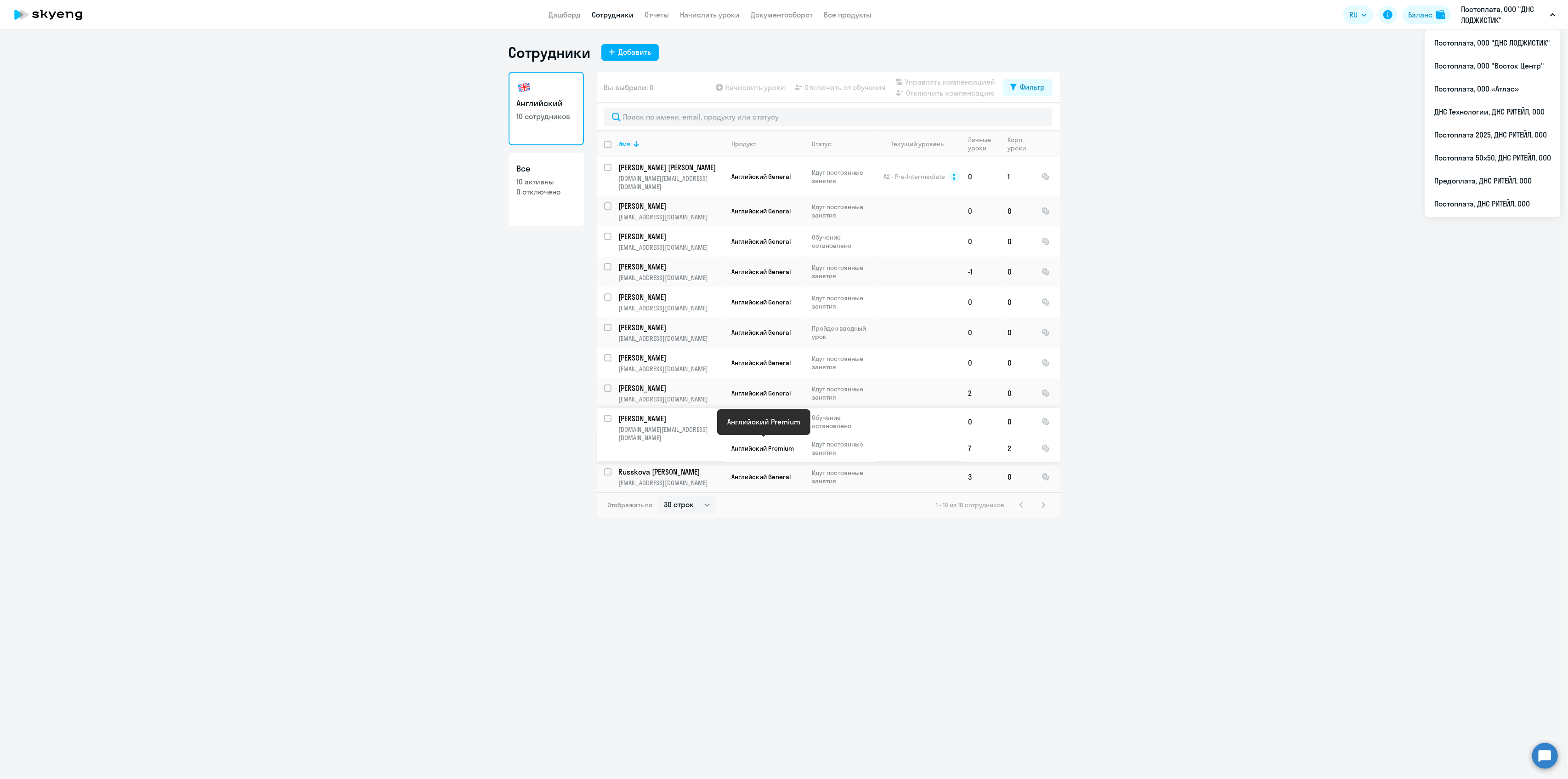
click at [745, 444] on span "Английский Premium" at bounding box center [763, 448] width 63 height 8
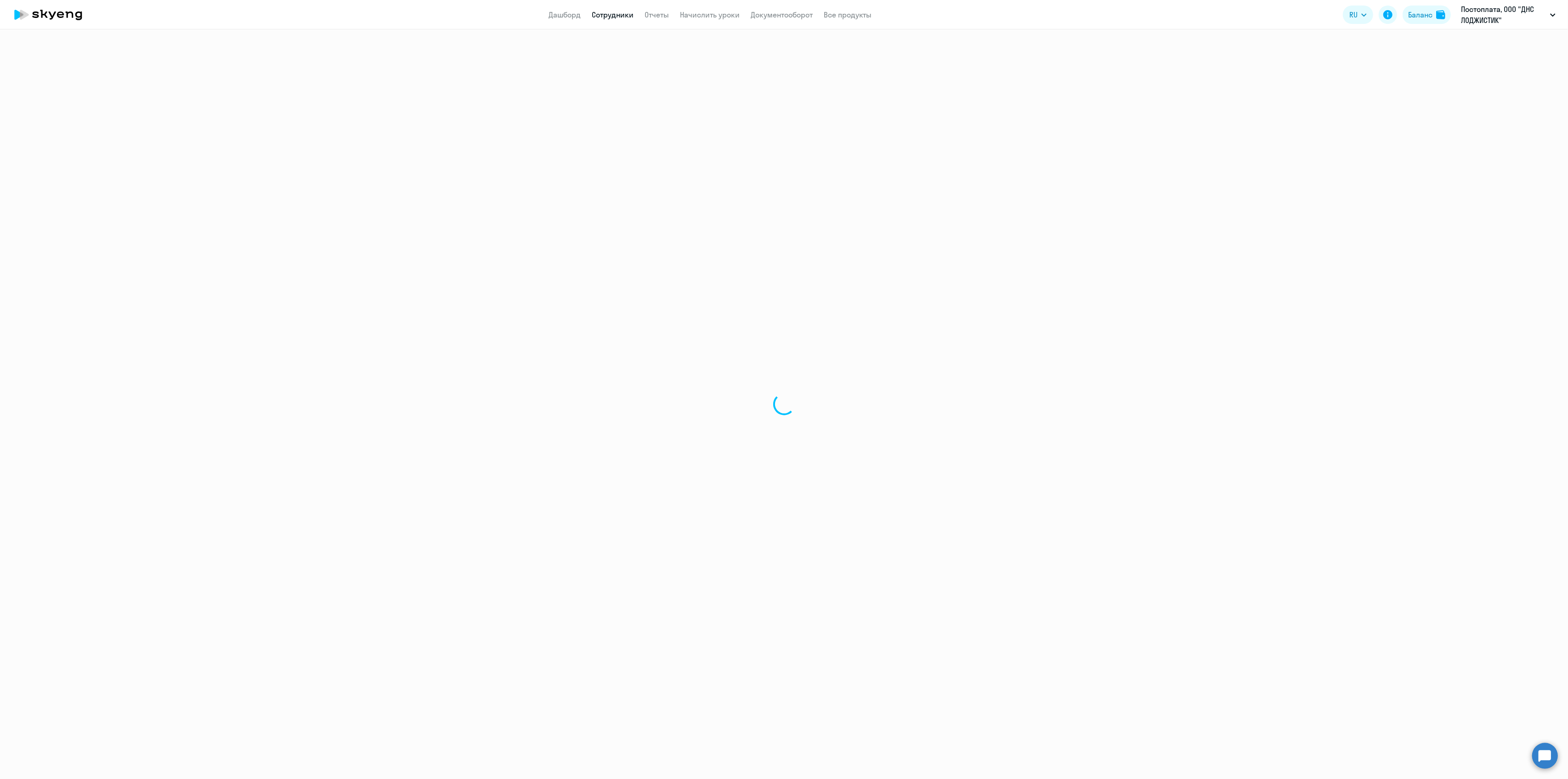
select select "english"
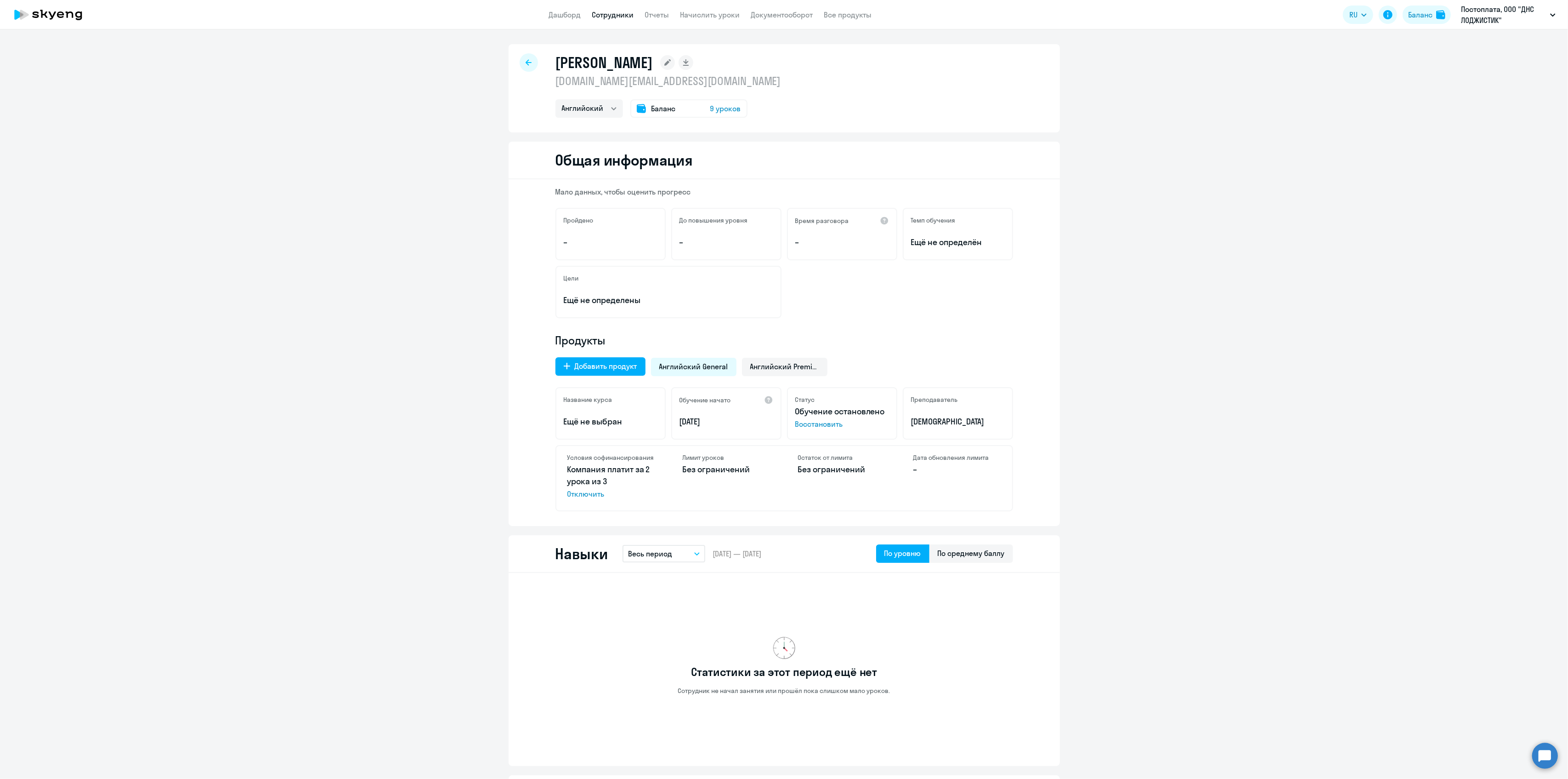
click at [525, 66] on div at bounding box center [529, 63] width 19 height 19
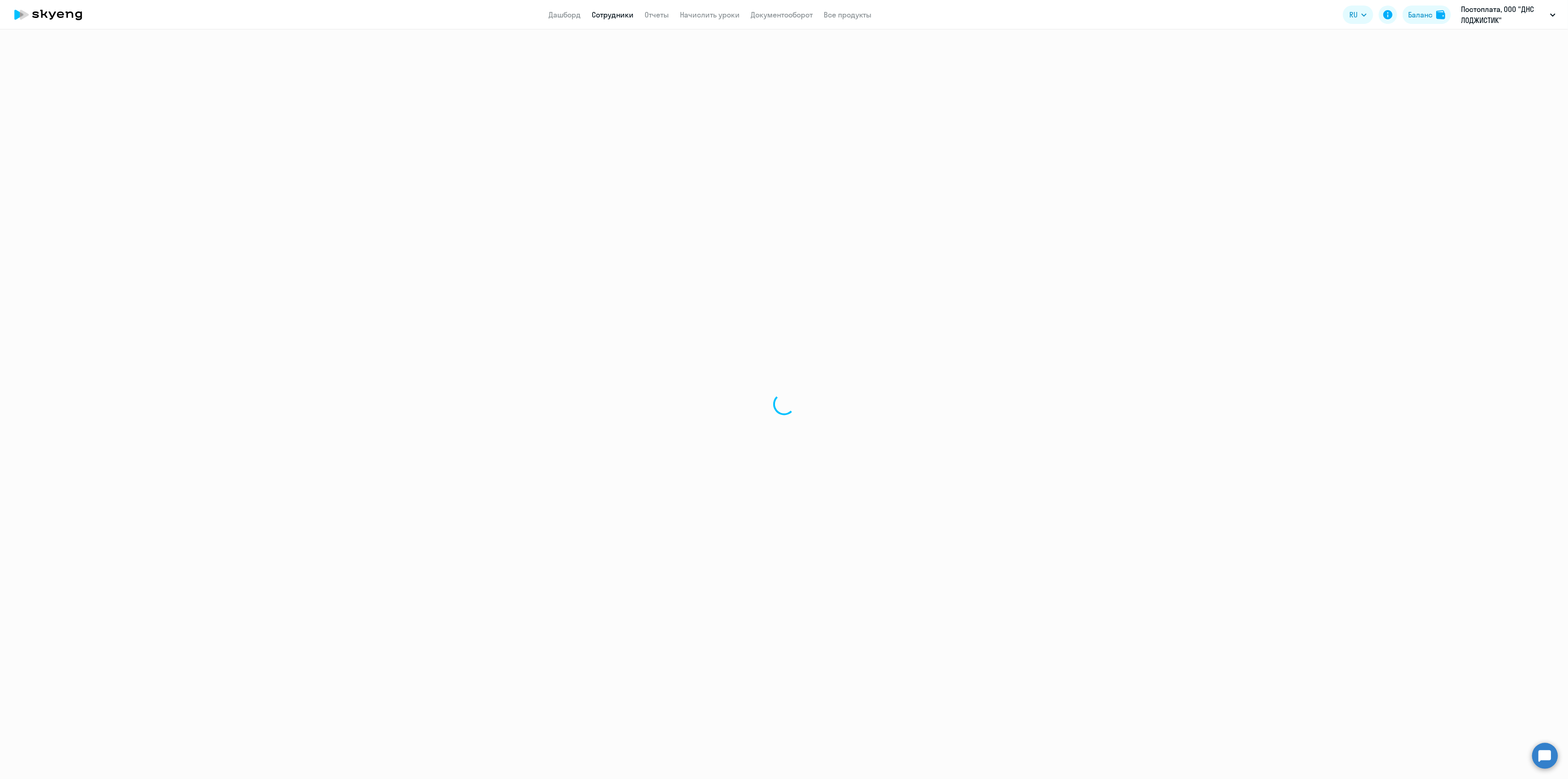
select select "30"
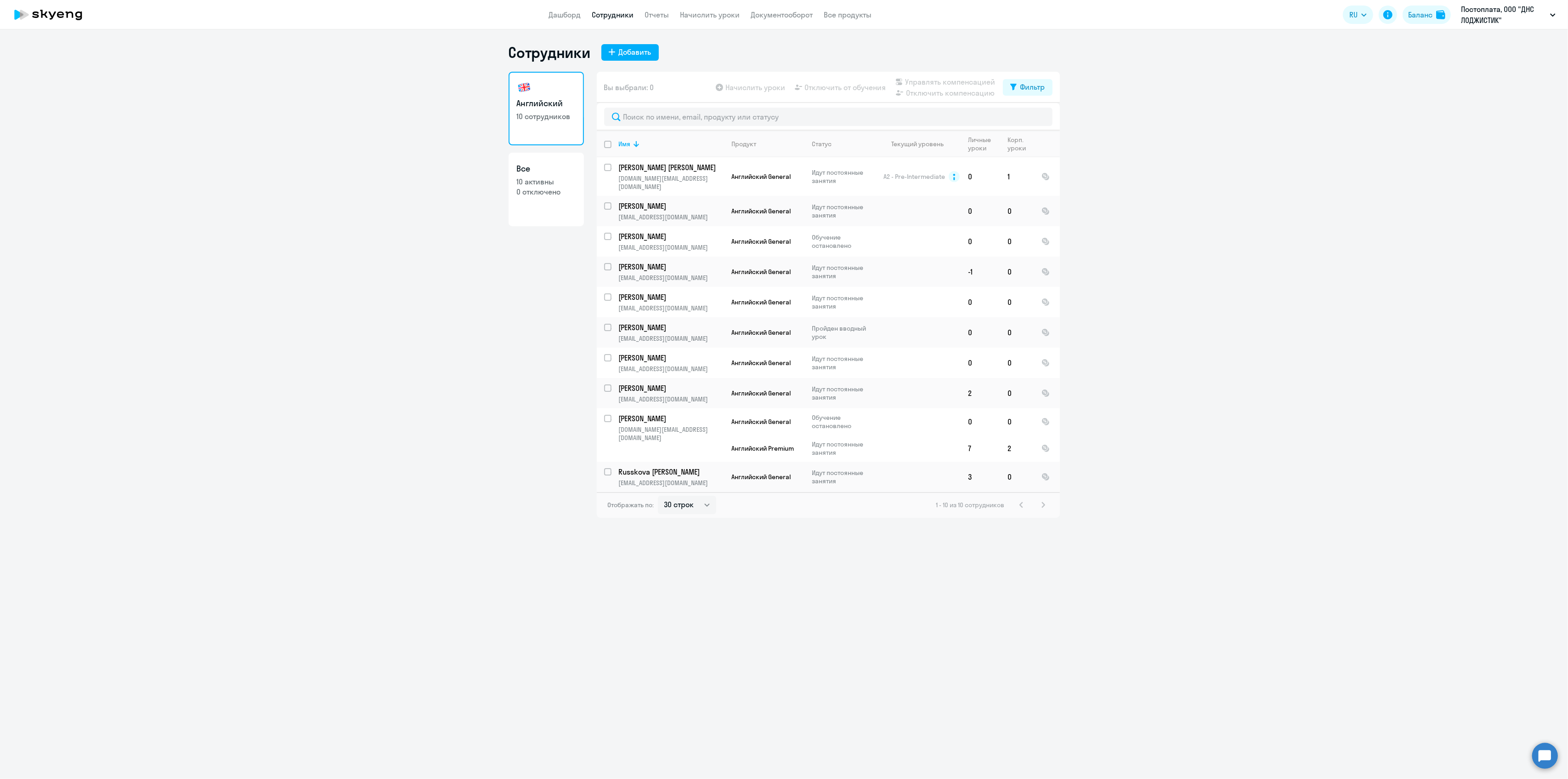
click at [894, 733] on div "Сотрудники Добавить Английский 10 сотрудников Все 10 активны 0 отключено Вы выб…" at bounding box center [784, 404] width 1568 height 750
click at [1495, 17] on p "Постоплата, ООО "ДНС ЛОДЖИСТИК"" at bounding box center [1504, 15] width 86 height 22
click at [1486, 21] on p "Постоплата, ООО "ДНС ЛОДЖИСТИК"" at bounding box center [1504, 15] width 86 height 22
click at [1476, 64] on li "Постоплата, ООО "Восток Центр"" at bounding box center [1492, 66] width 135 height 23
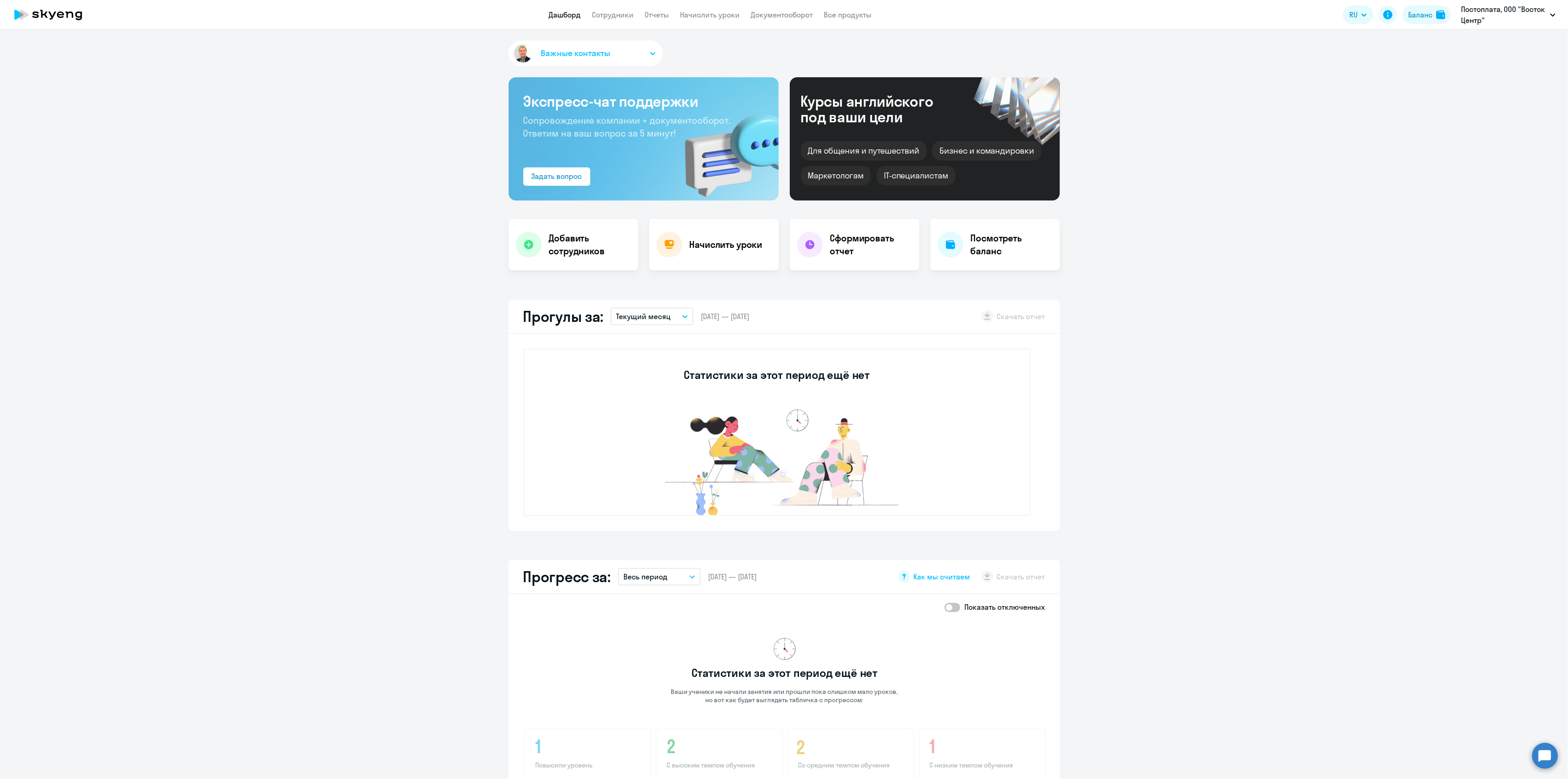
click at [606, 19] on app-menu-item-link "Сотрудники" at bounding box center [613, 15] width 42 height 12
click at [610, 13] on link "Сотрудники" at bounding box center [613, 15] width 42 height 9
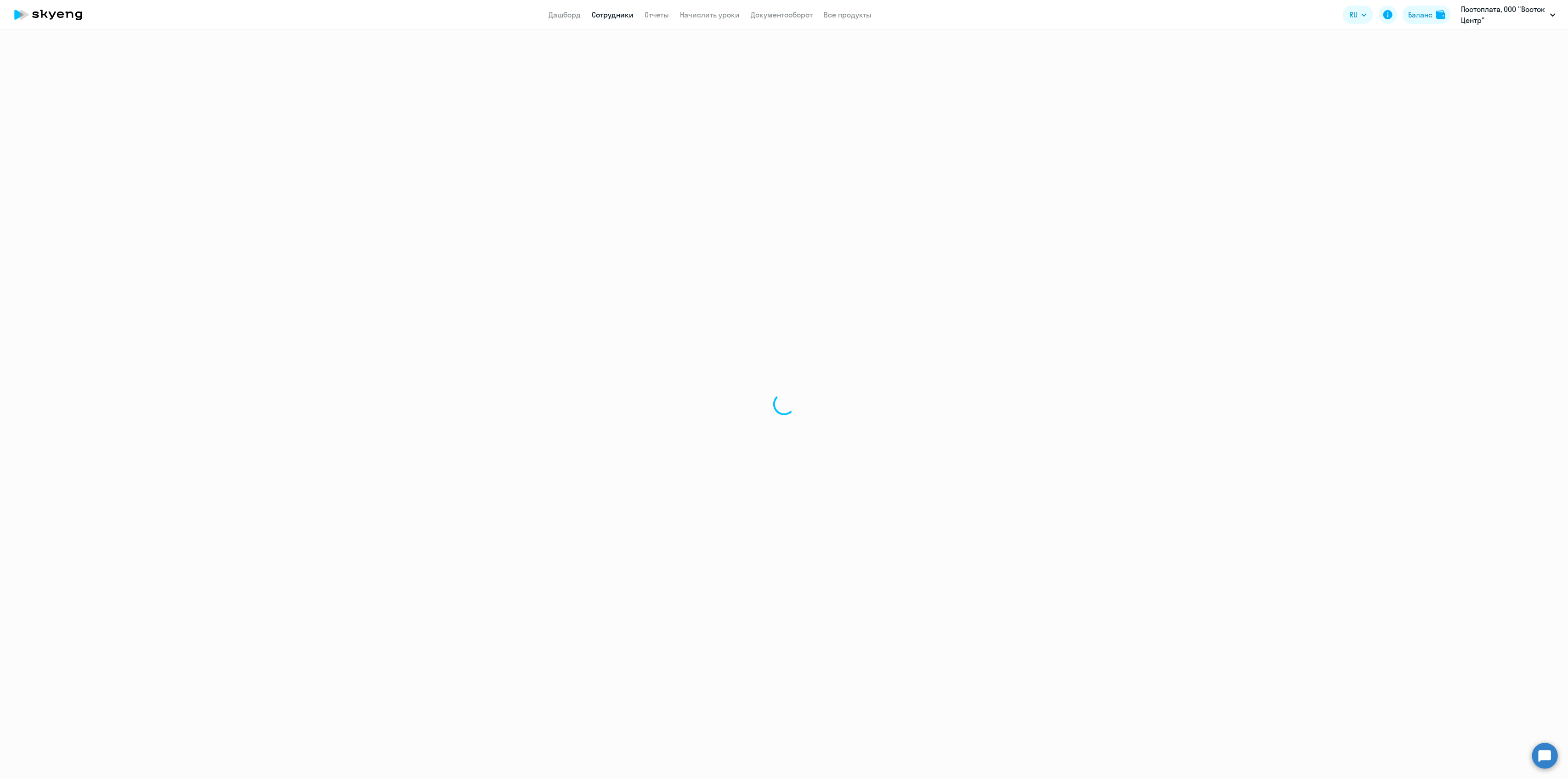
select select "30"
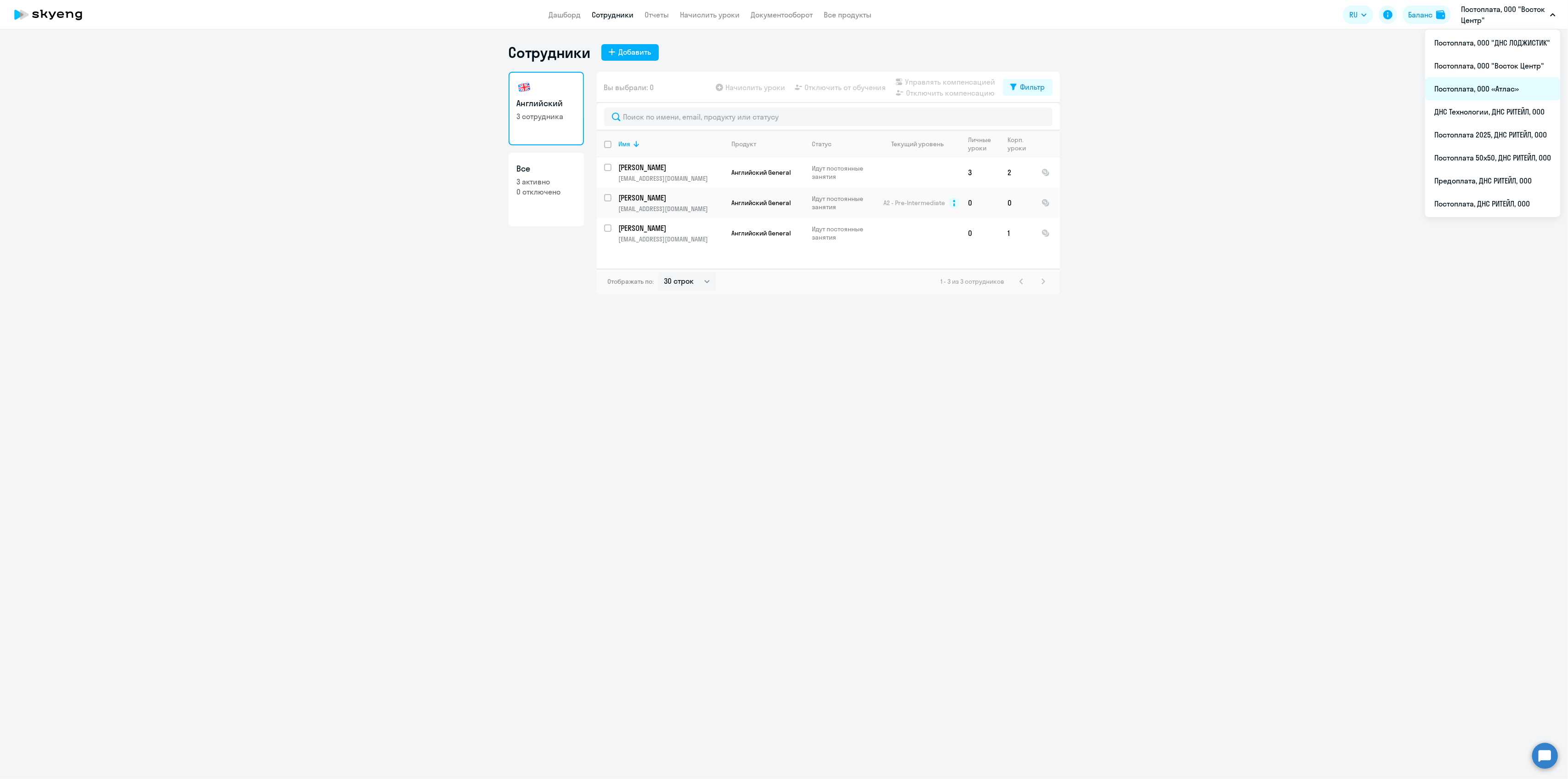
click at [1469, 92] on li "Постоплата, ООО «Атлас»" at bounding box center [1492, 89] width 135 height 23
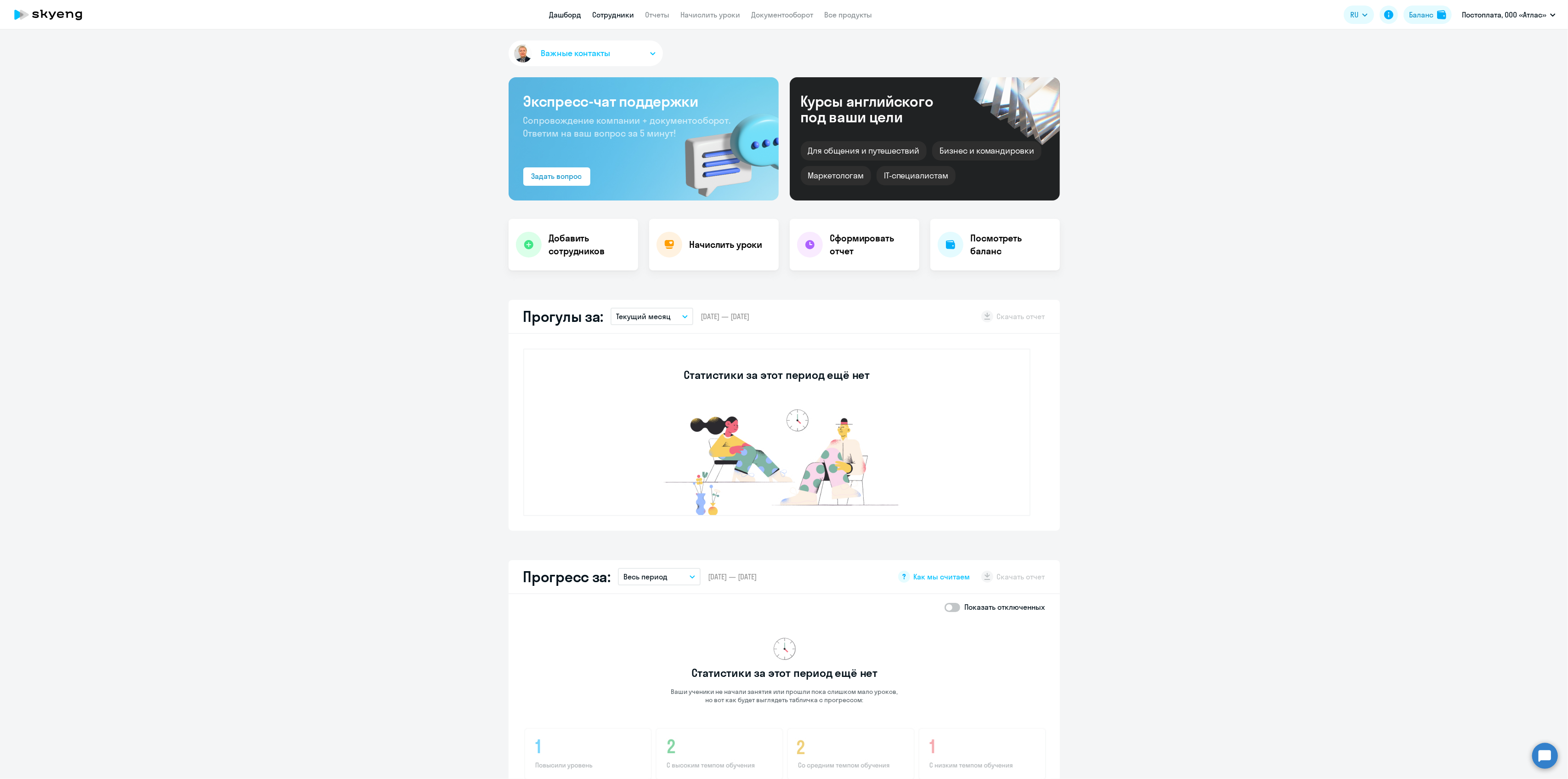
click at [617, 13] on link "Сотрудники" at bounding box center [613, 15] width 42 height 9
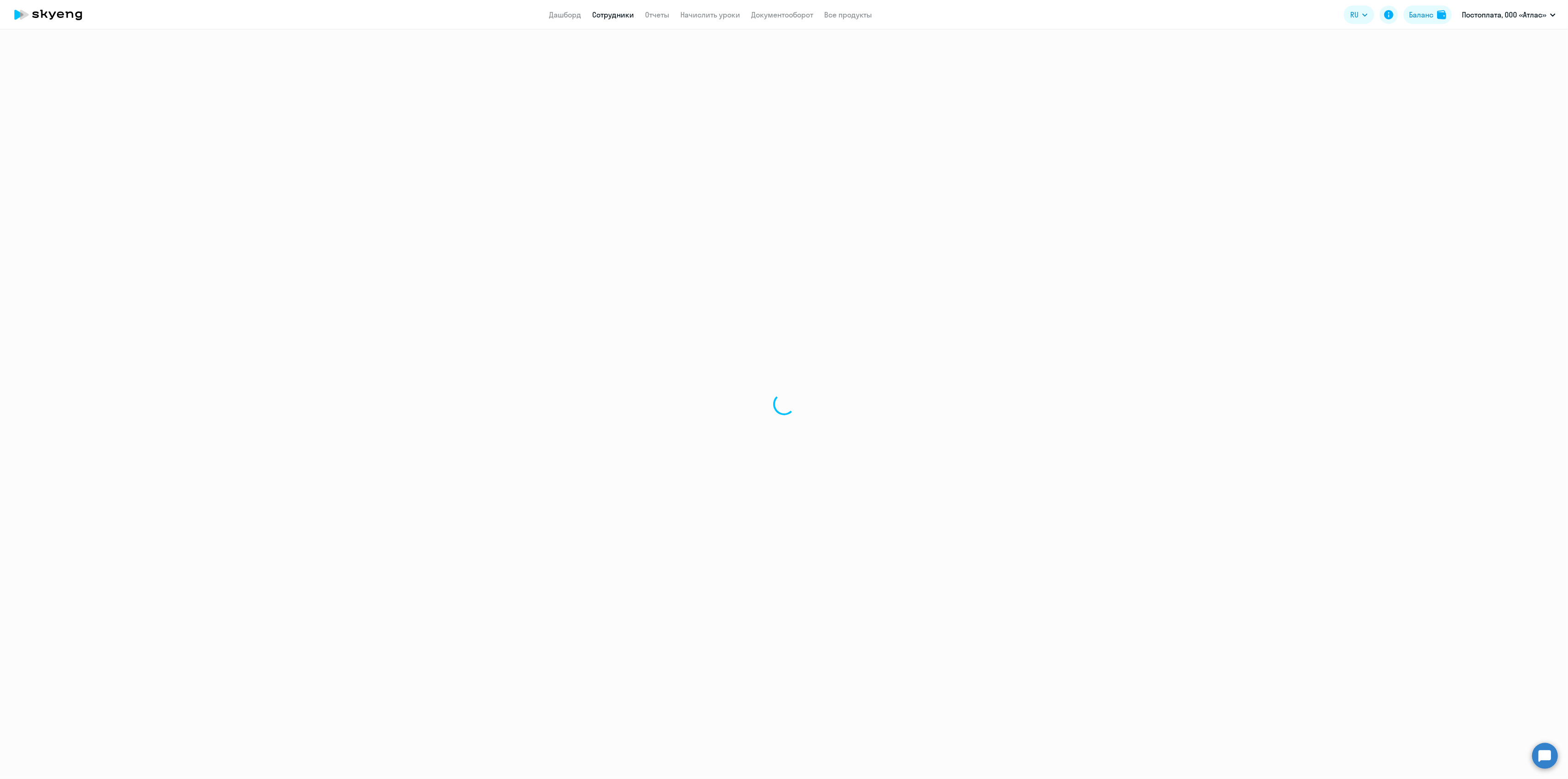
select select "30"
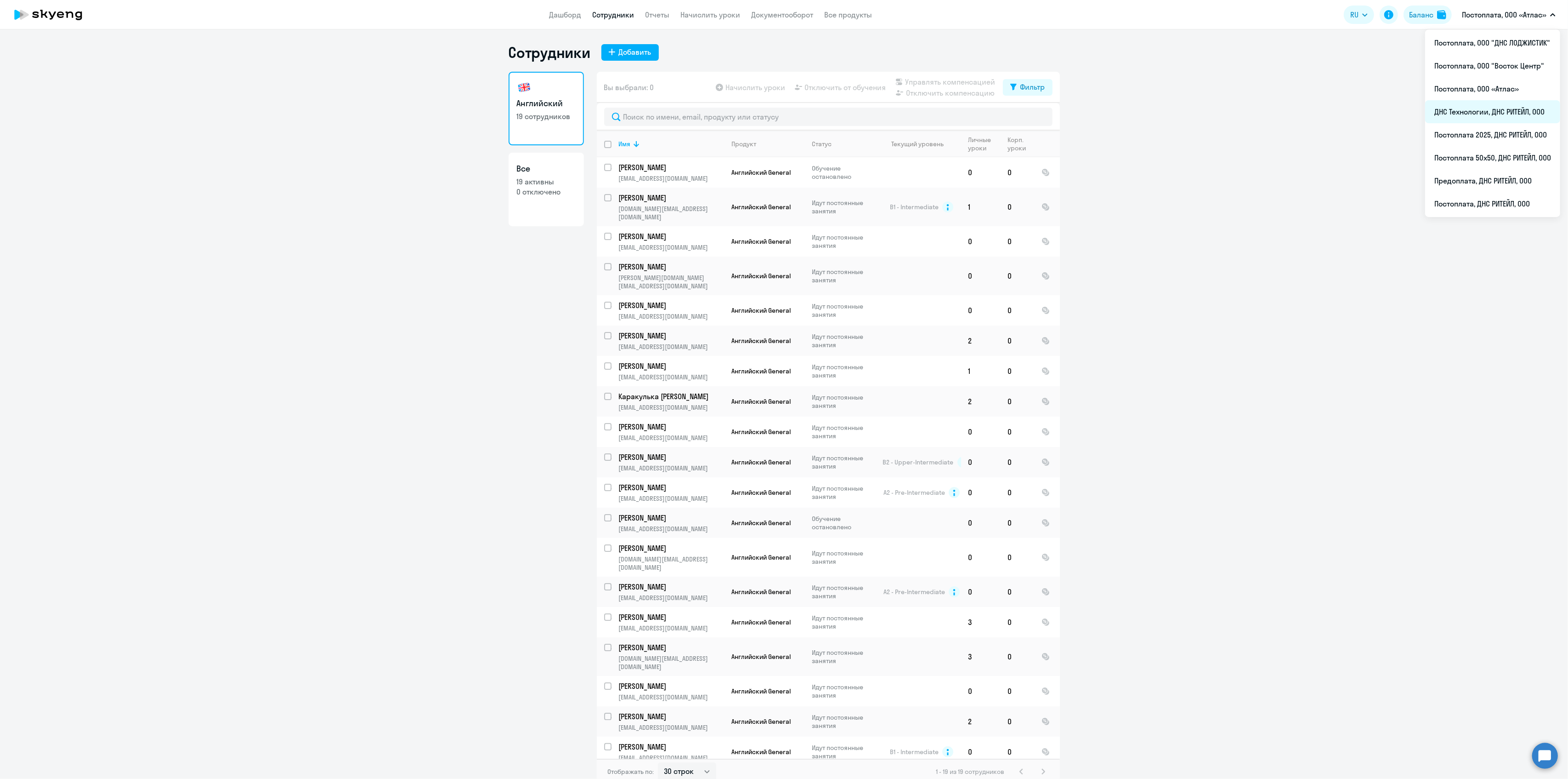
click at [1474, 107] on li "ДНС Технологии, ДНС РИТЕЙЛ, ООО" at bounding box center [1492, 112] width 135 height 23
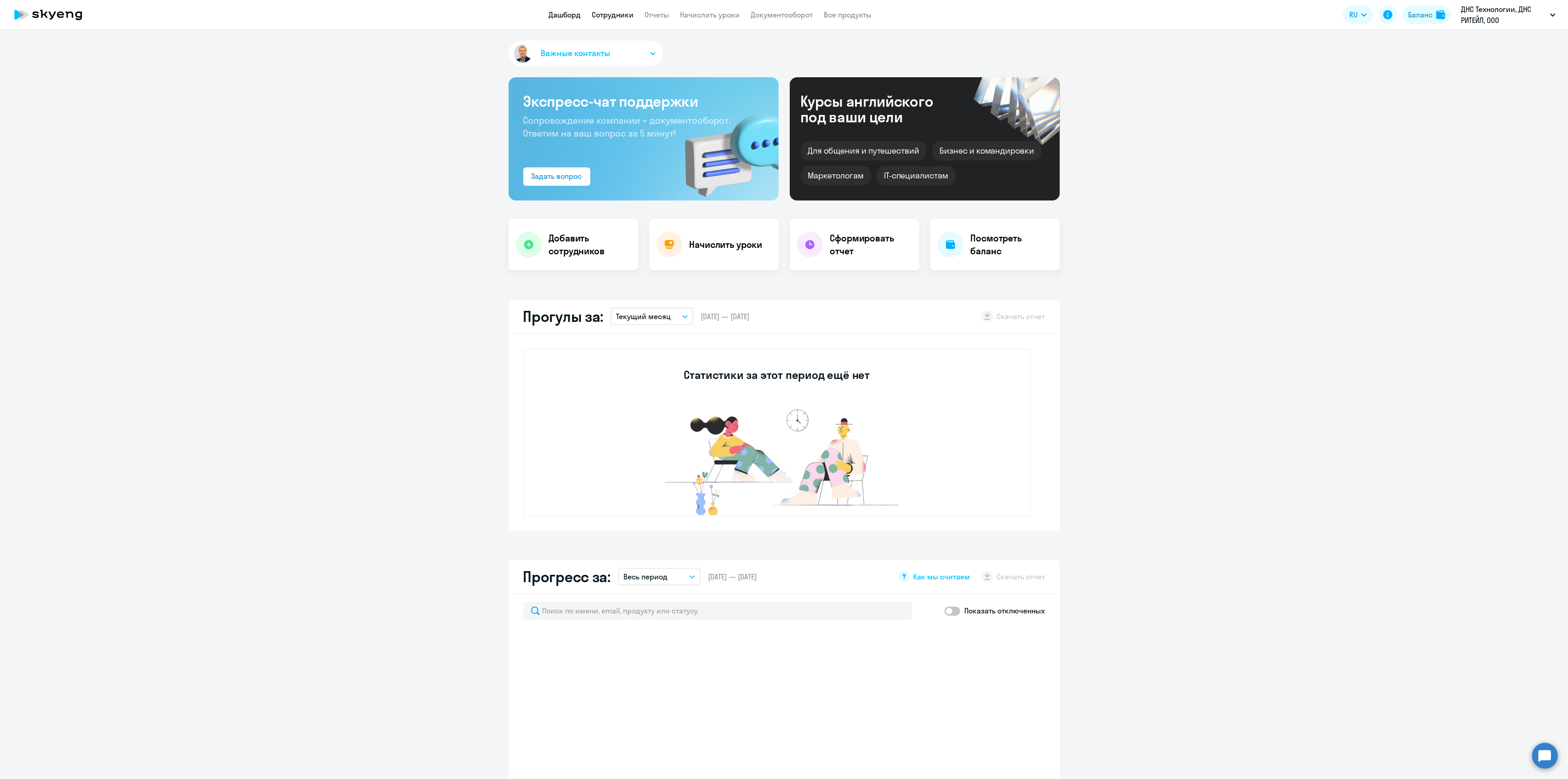
select select "30"
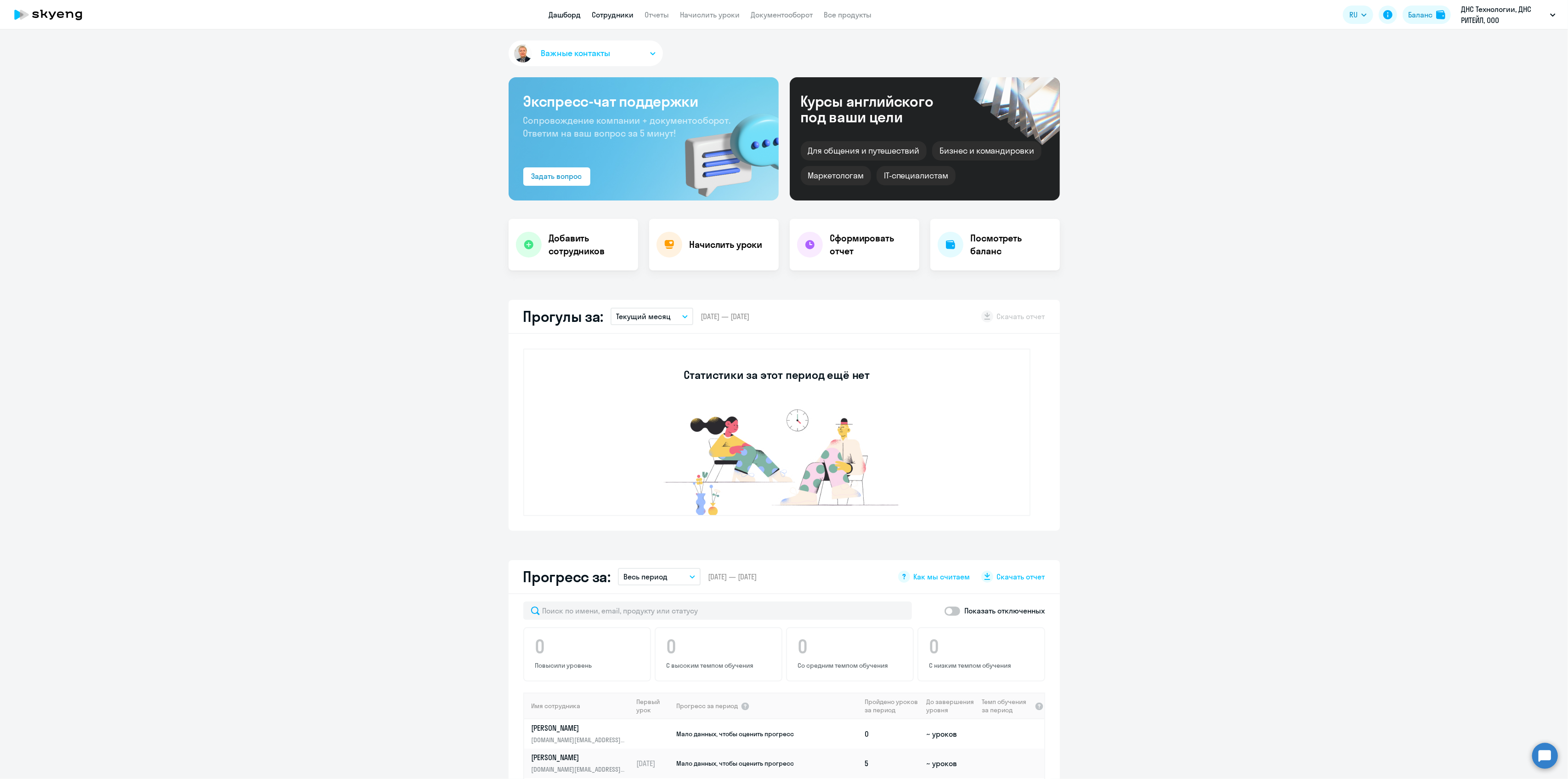
click at [614, 19] on link "Сотрудники" at bounding box center [613, 15] width 42 height 9
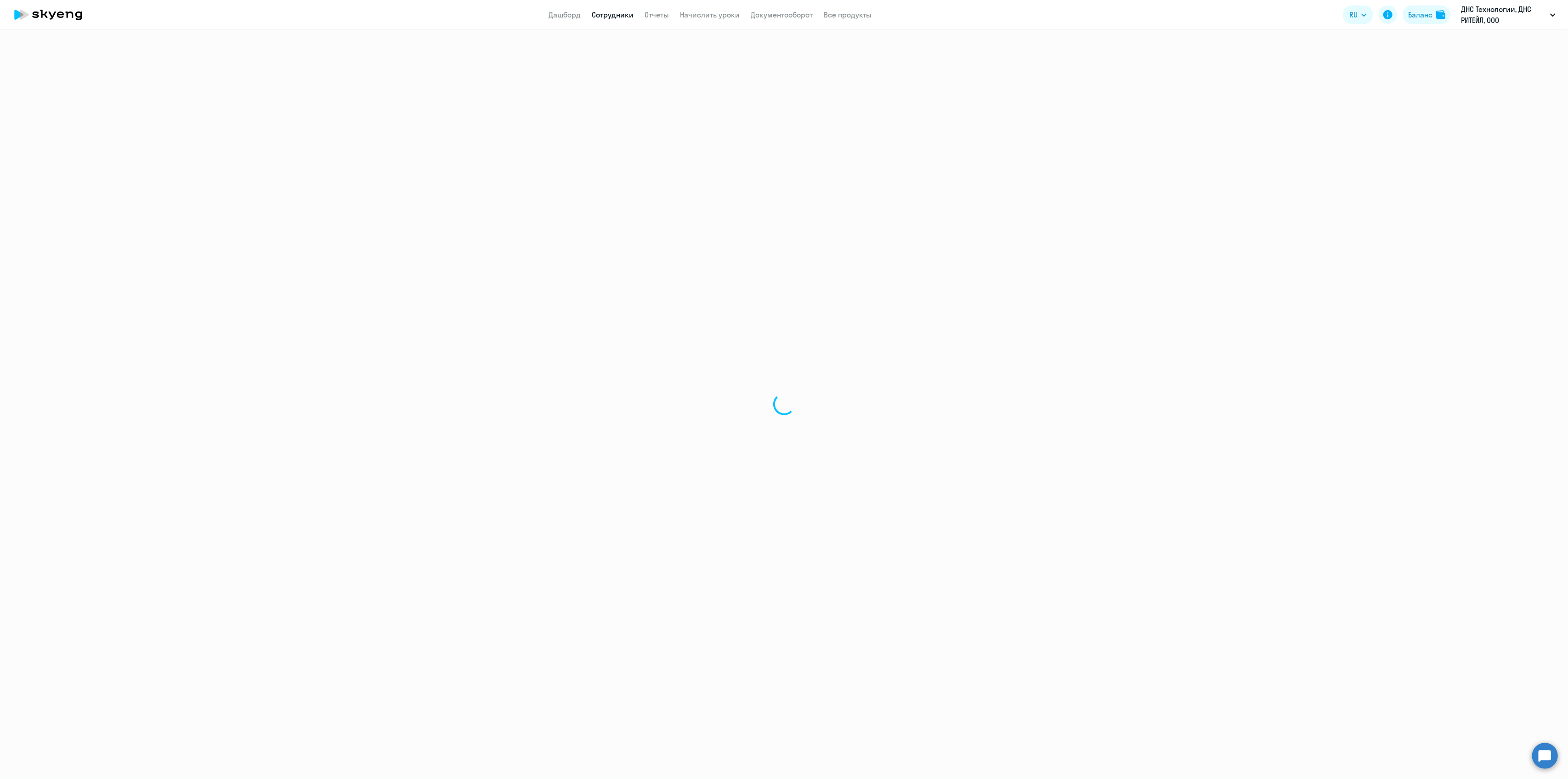
select select "30"
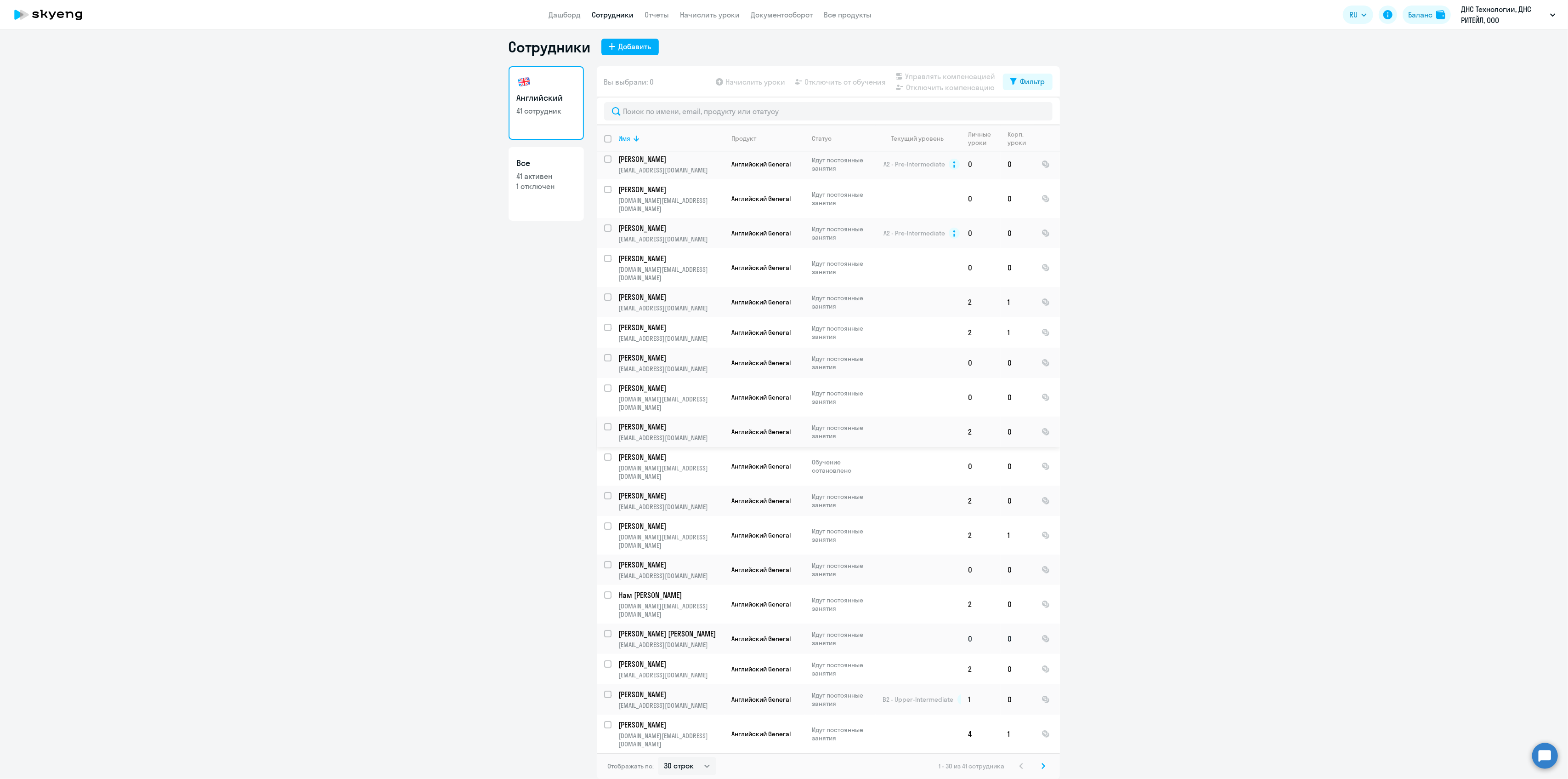
scroll to position [318, 0]
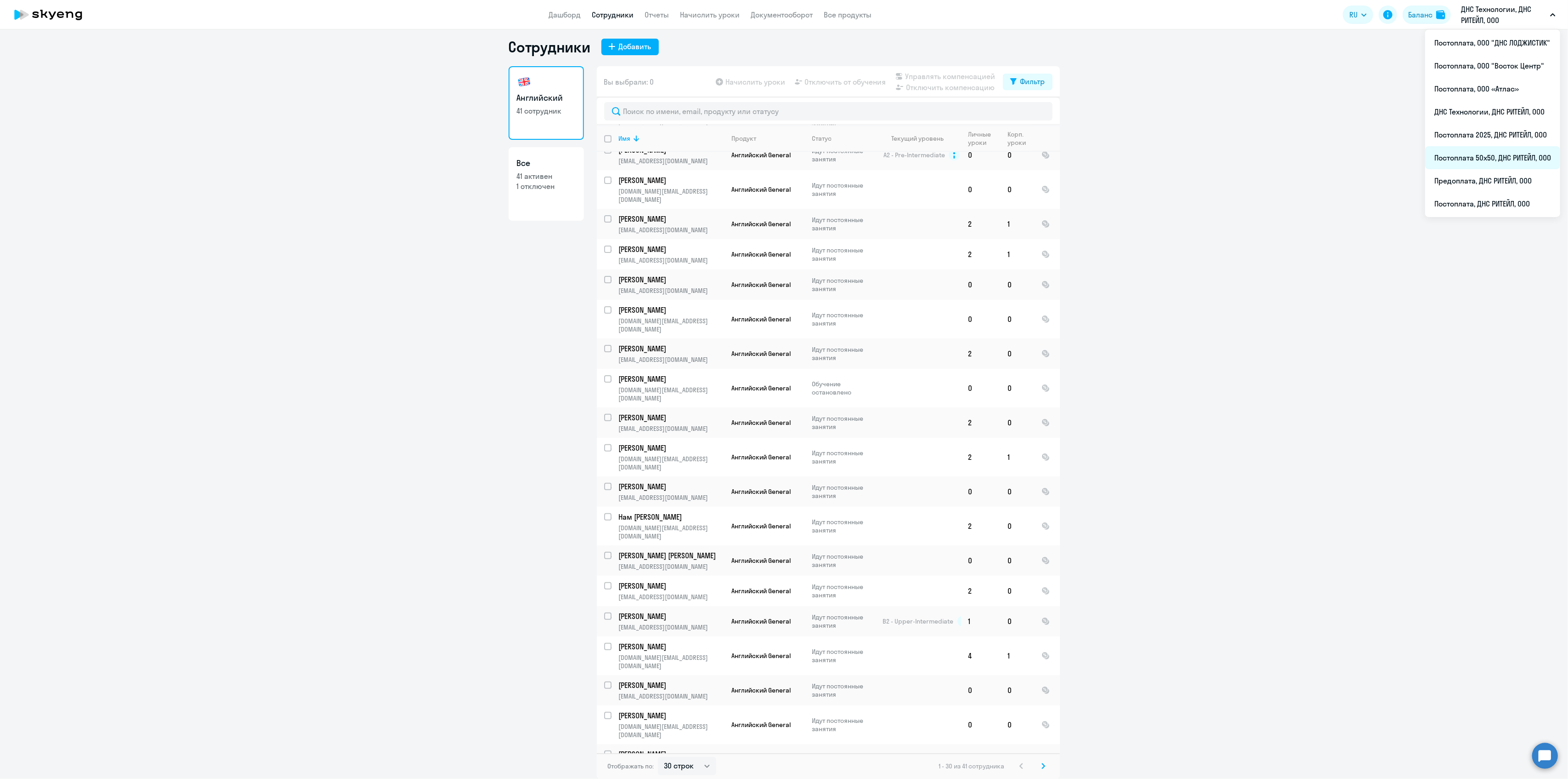
click at [1472, 158] on li "Постоплата 50х50, ДНС РИТЕЙЛ, ООО" at bounding box center [1492, 157] width 135 height 23
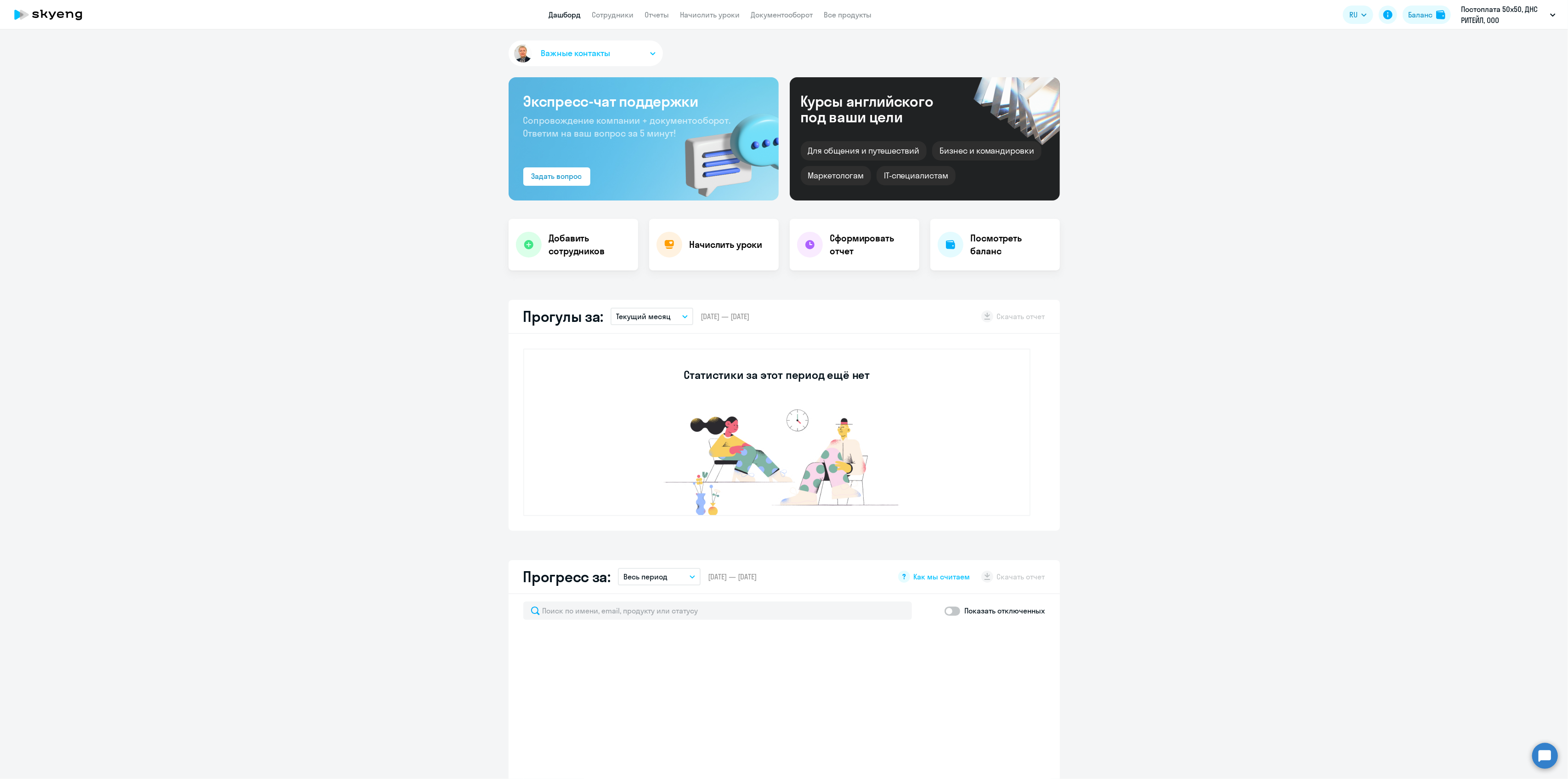
click at [600, 19] on app-menu-item-link "Сотрудники" at bounding box center [613, 15] width 42 height 12
click at [605, 17] on link "Сотрудники" at bounding box center [613, 15] width 42 height 9
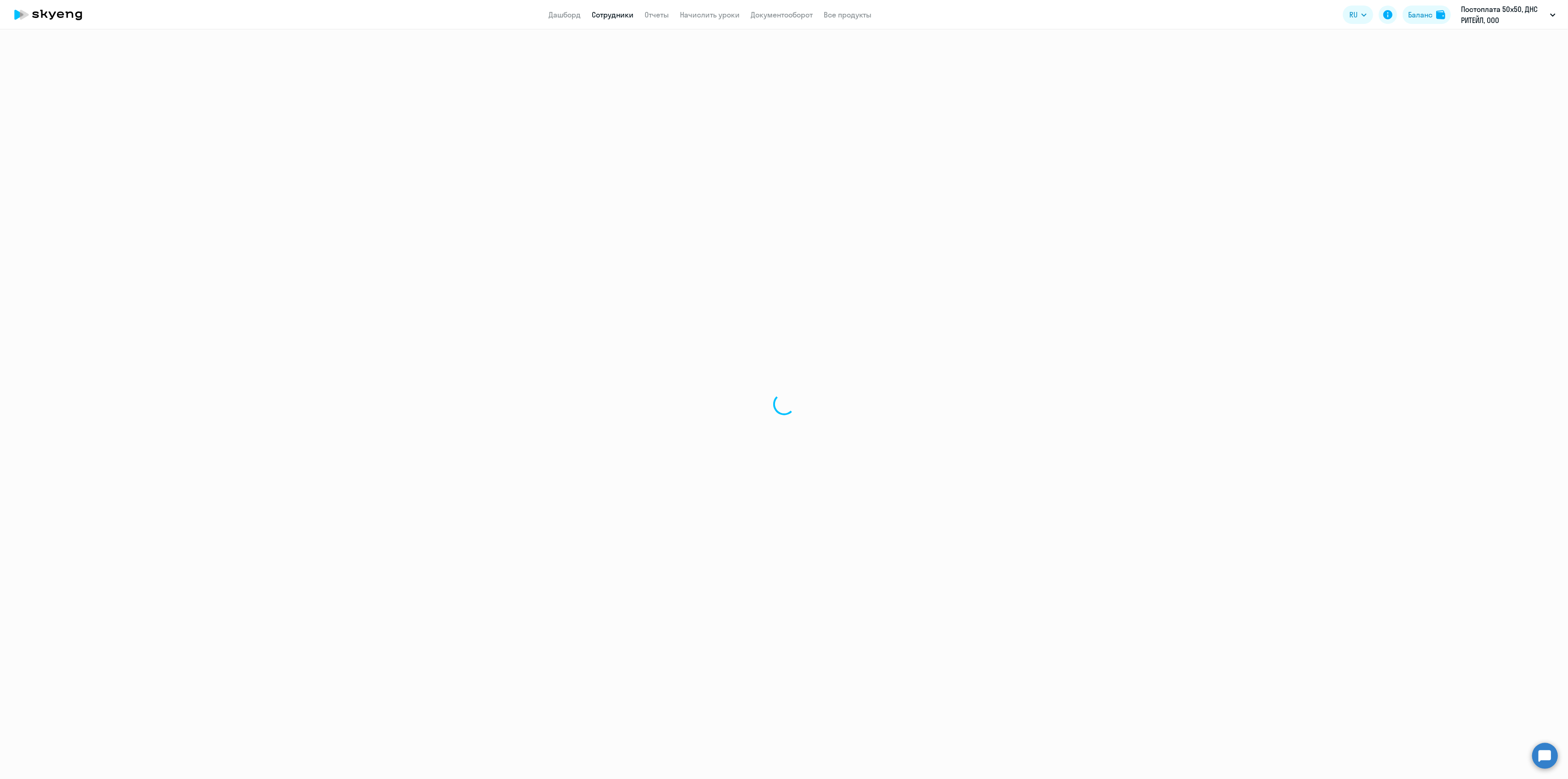
select select "30"
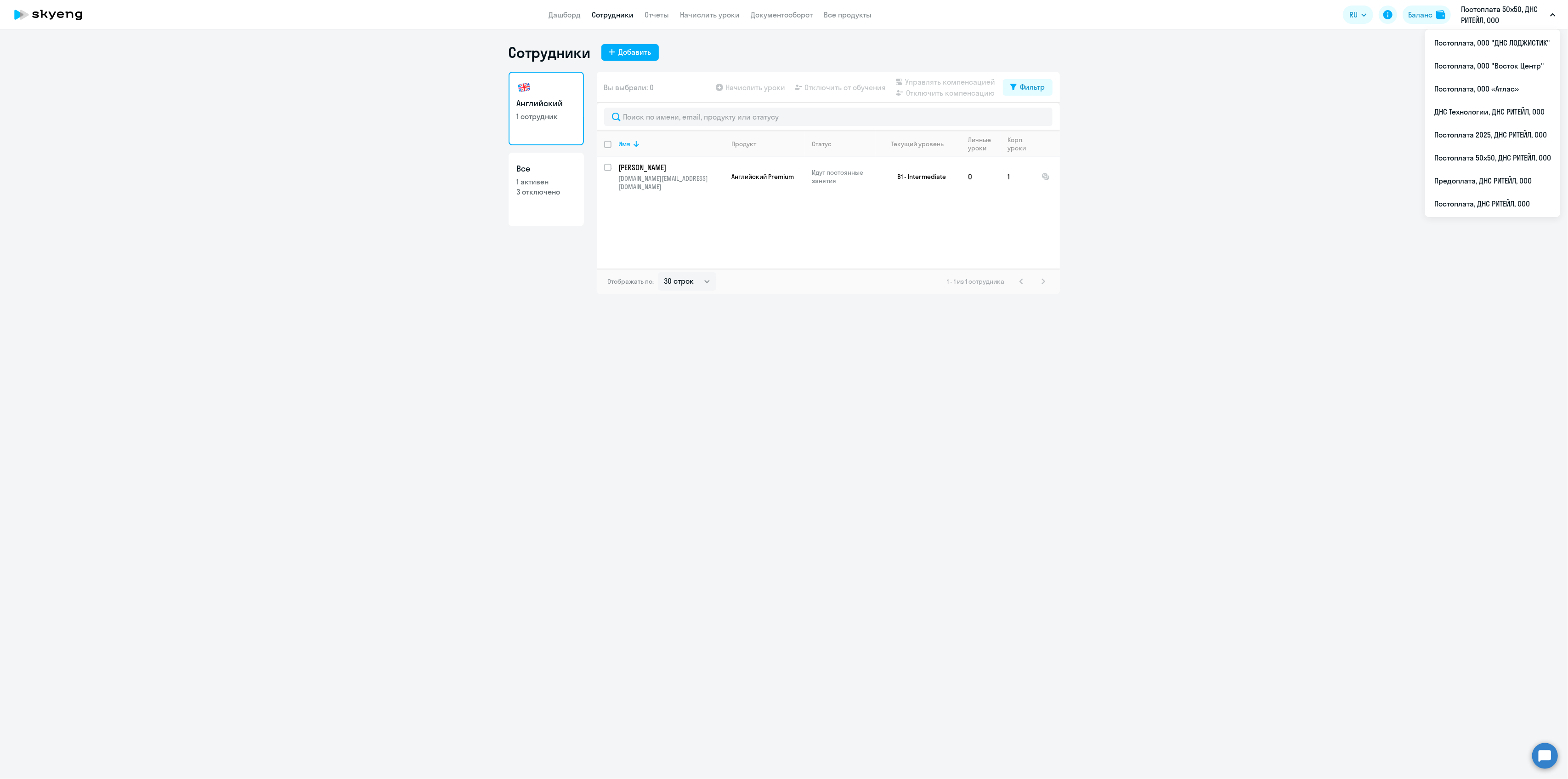
click at [1502, 21] on p "Постоплата 50х50, ДНС РИТЕЙЛ, ООО" at bounding box center [1504, 15] width 86 height 22
click at [1462, 178] on li "Предоплата, ДНС РИТЕЙЛ, ООО" at bounding box center [1492, 181] width 135 height 23
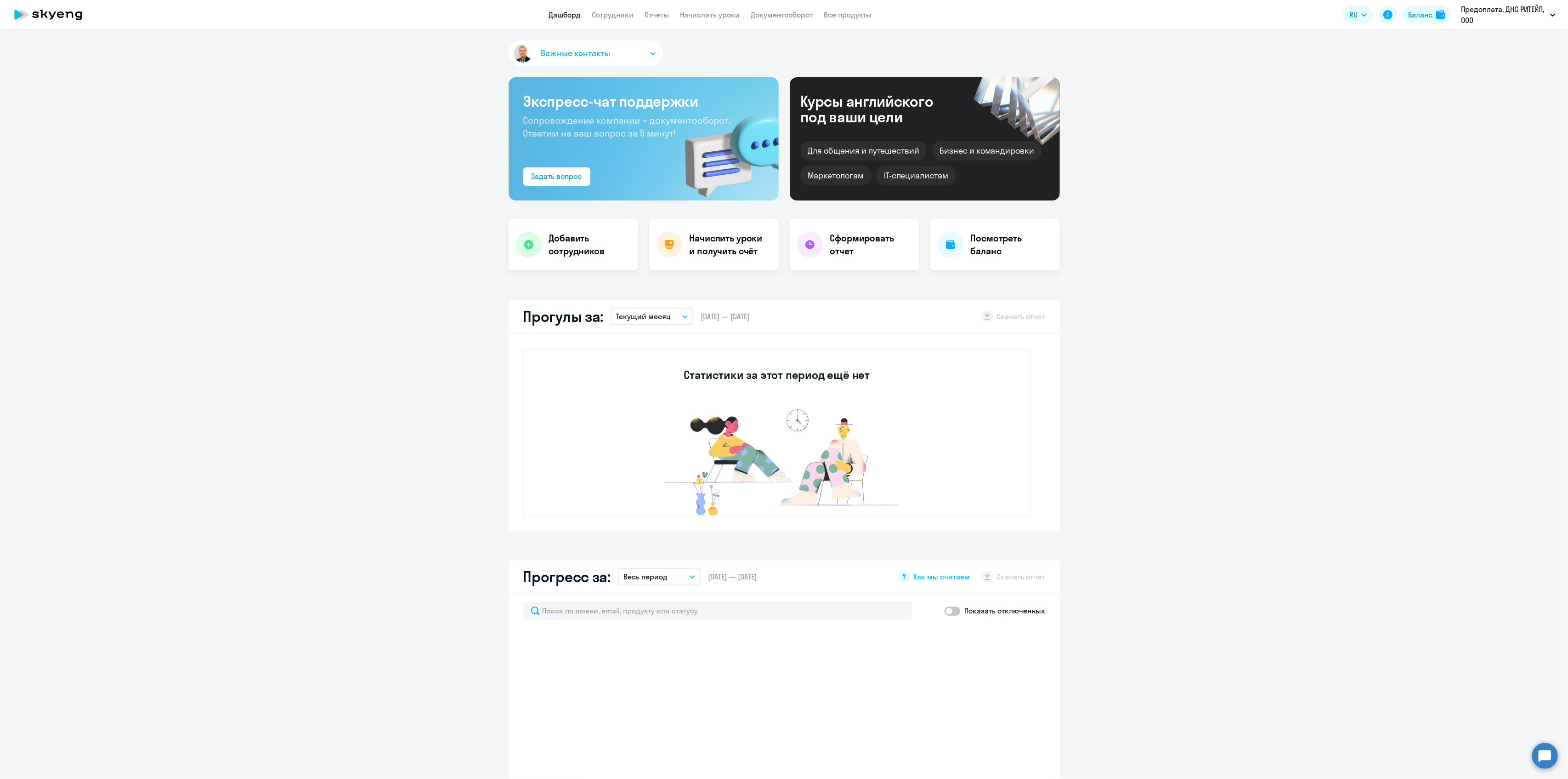
click at [617, 21] on app-header "Дашборд Сотрудники Отчеты Начислить уроки Документооборот Все продукты Дашборд …" at bounding box center [784, 15] width 1568 height 29
click at [617, 13] on link "Сотрудники" at bounding box center [613, 15] width 42 height 9
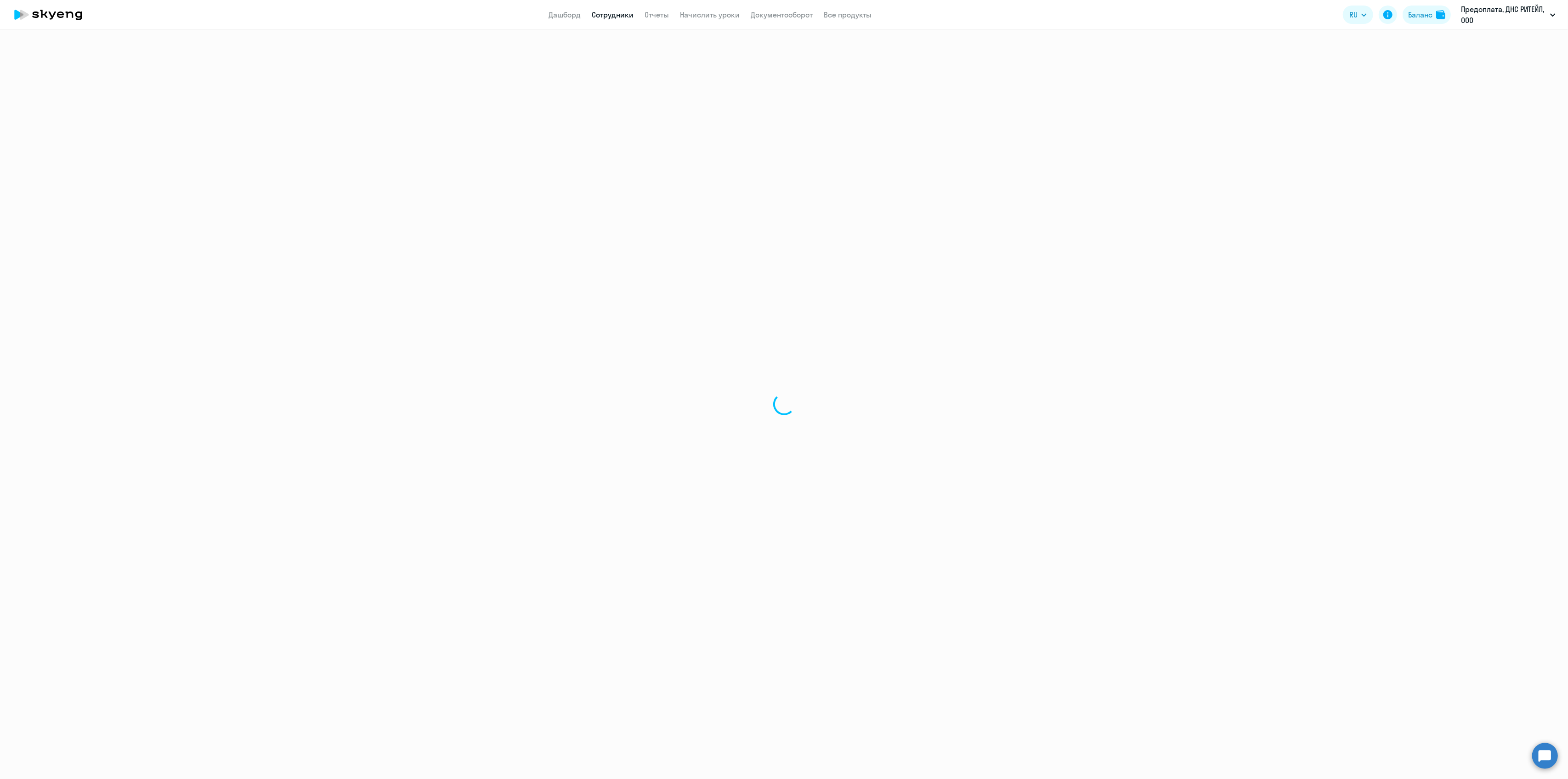
select select "30"
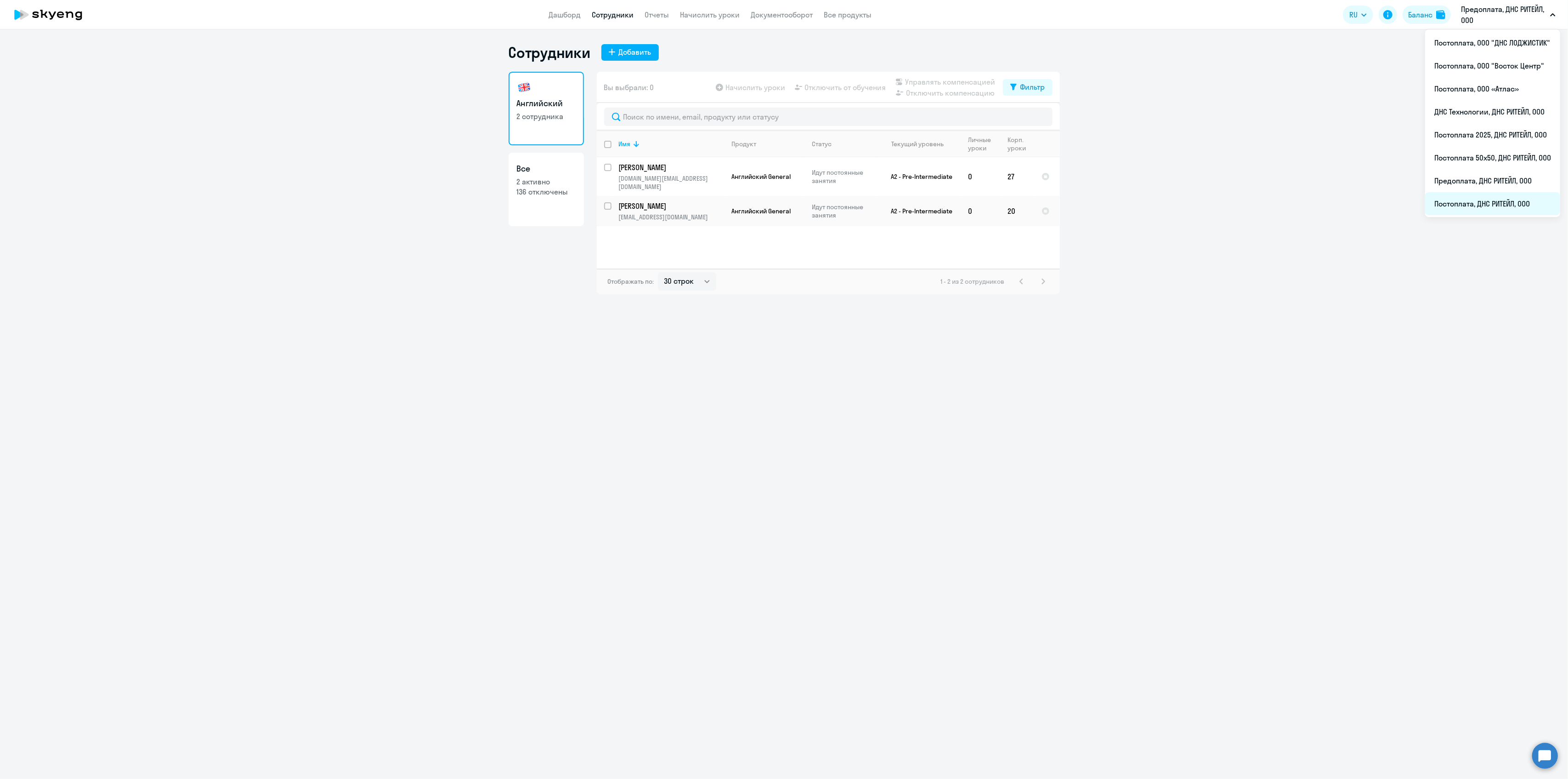
click at [1489, 207] on li "Постоплата, ДНС РИТЕЙЛ, ООО" at bounding box center [1492, 204] width 135 height 23
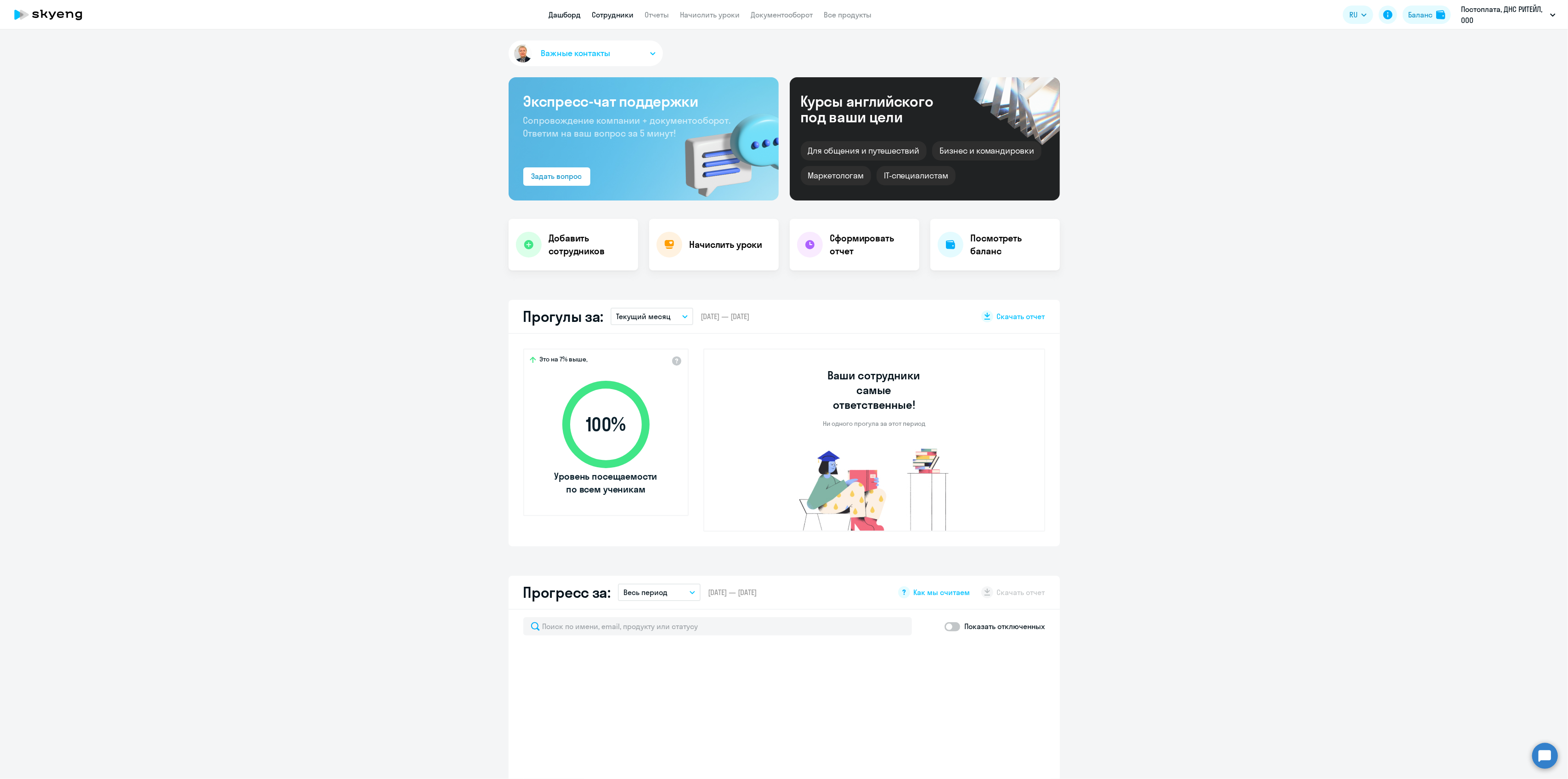
click at [607, 12] on link "Сотрудники" at bounding box center [613, 15] width 42 height 9
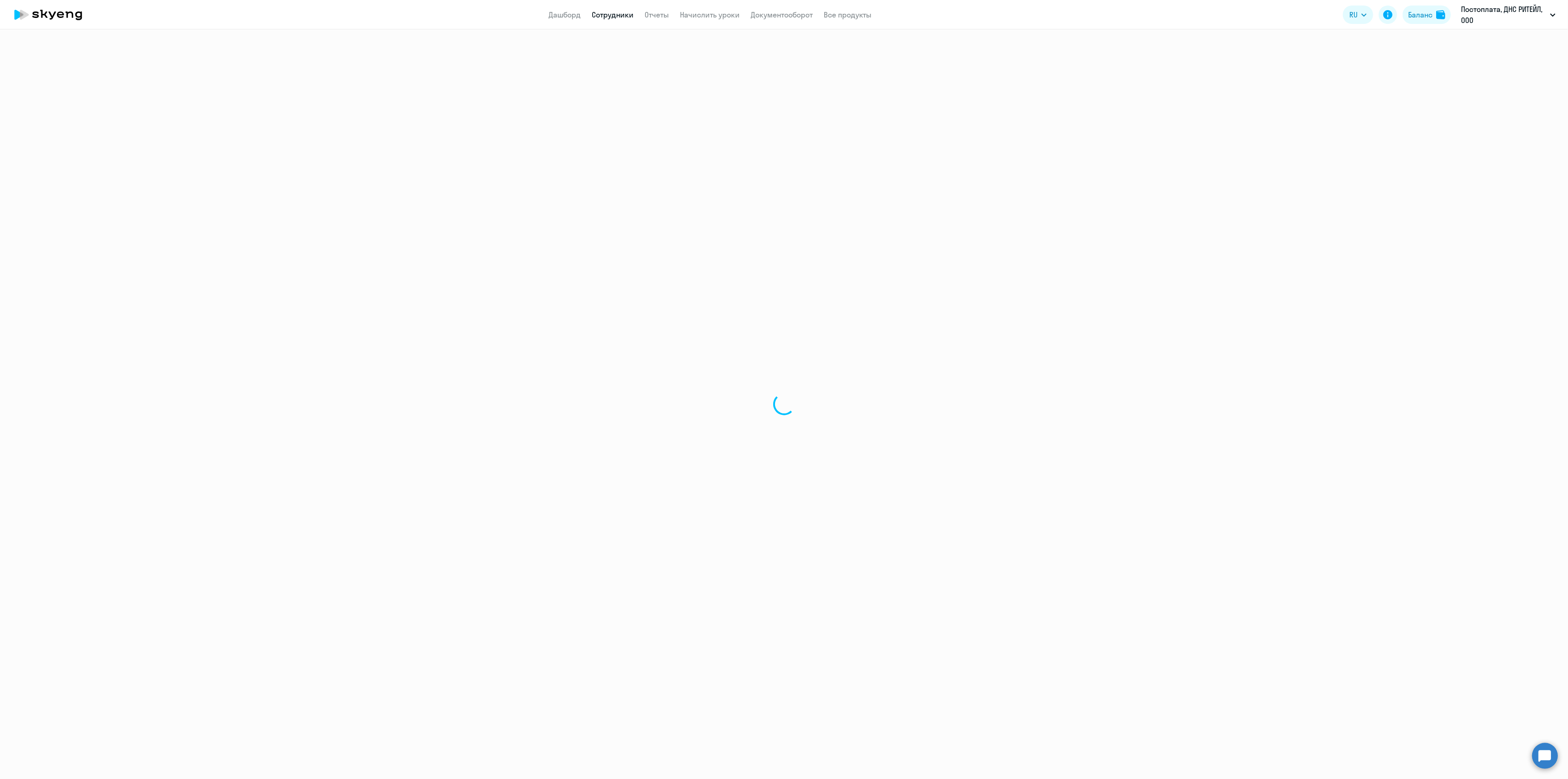
select select "30"
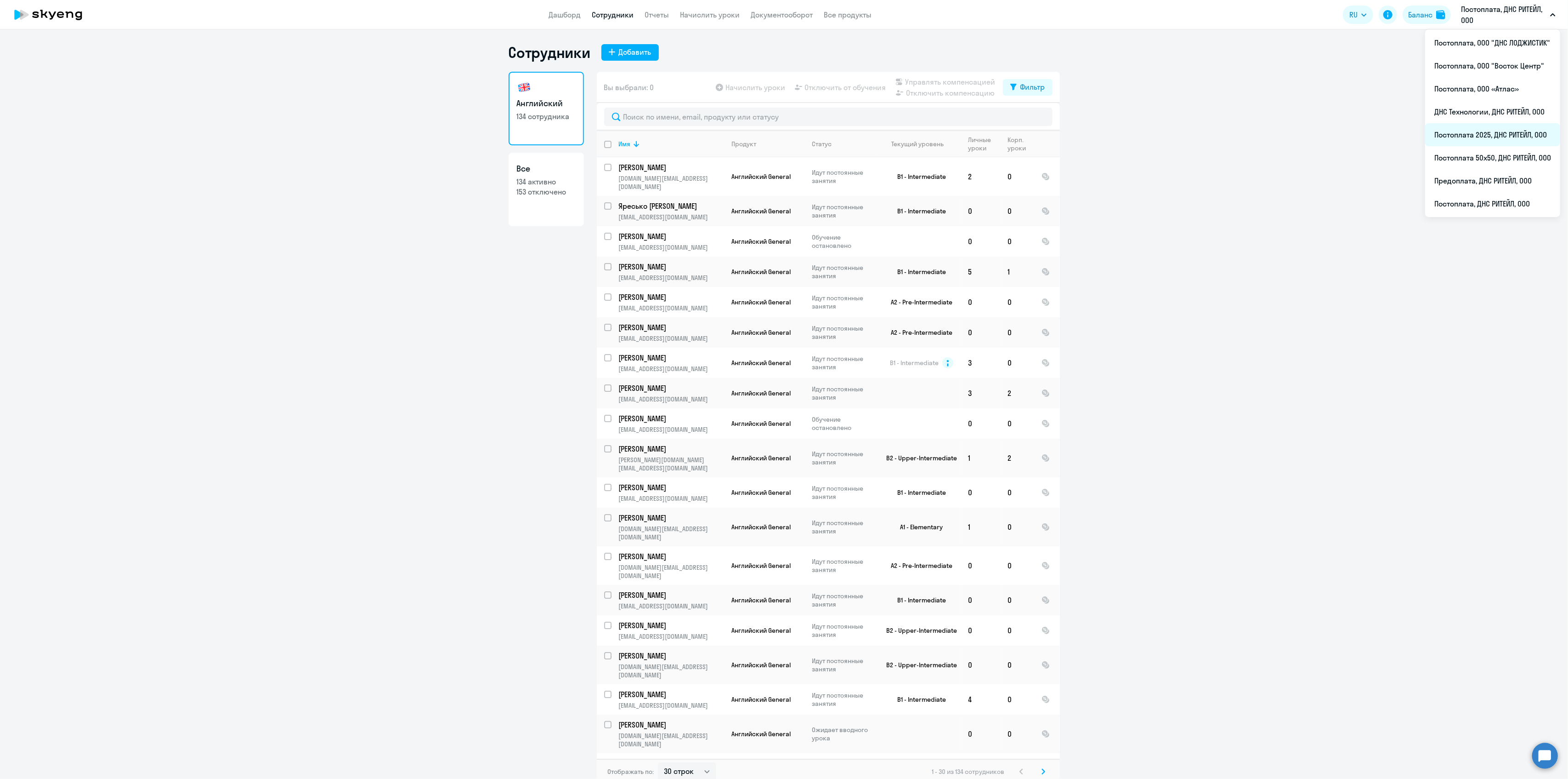
click at [1470, 134] on li "Постоплата 2025, ДНС РИТЕЙЛ, ООО" at bounding box center [1492, 135] width 135 height 23
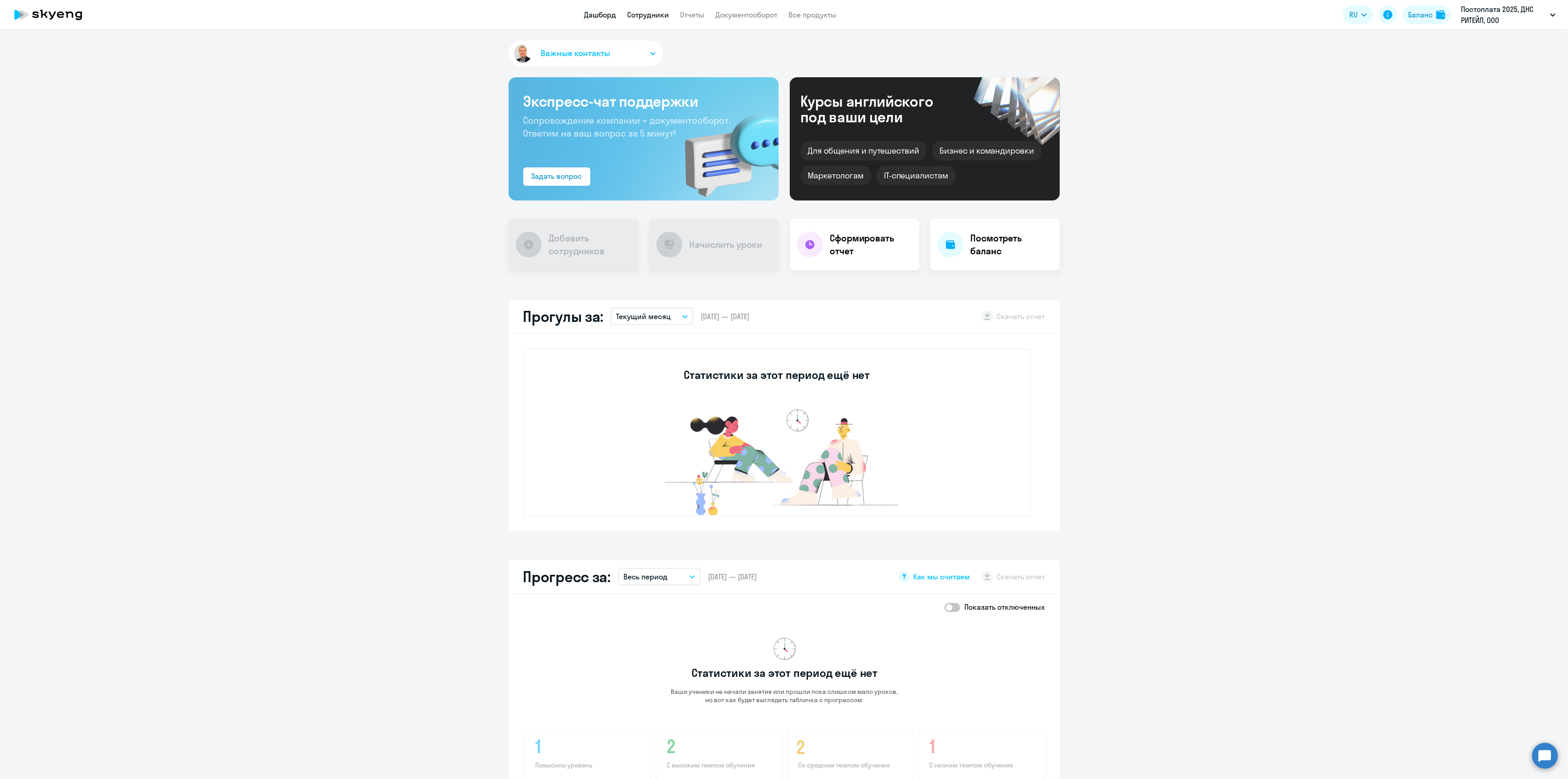
click at [649, 15] on link "Сотрудники" at bounding box center [648, 15] width 42 height 9
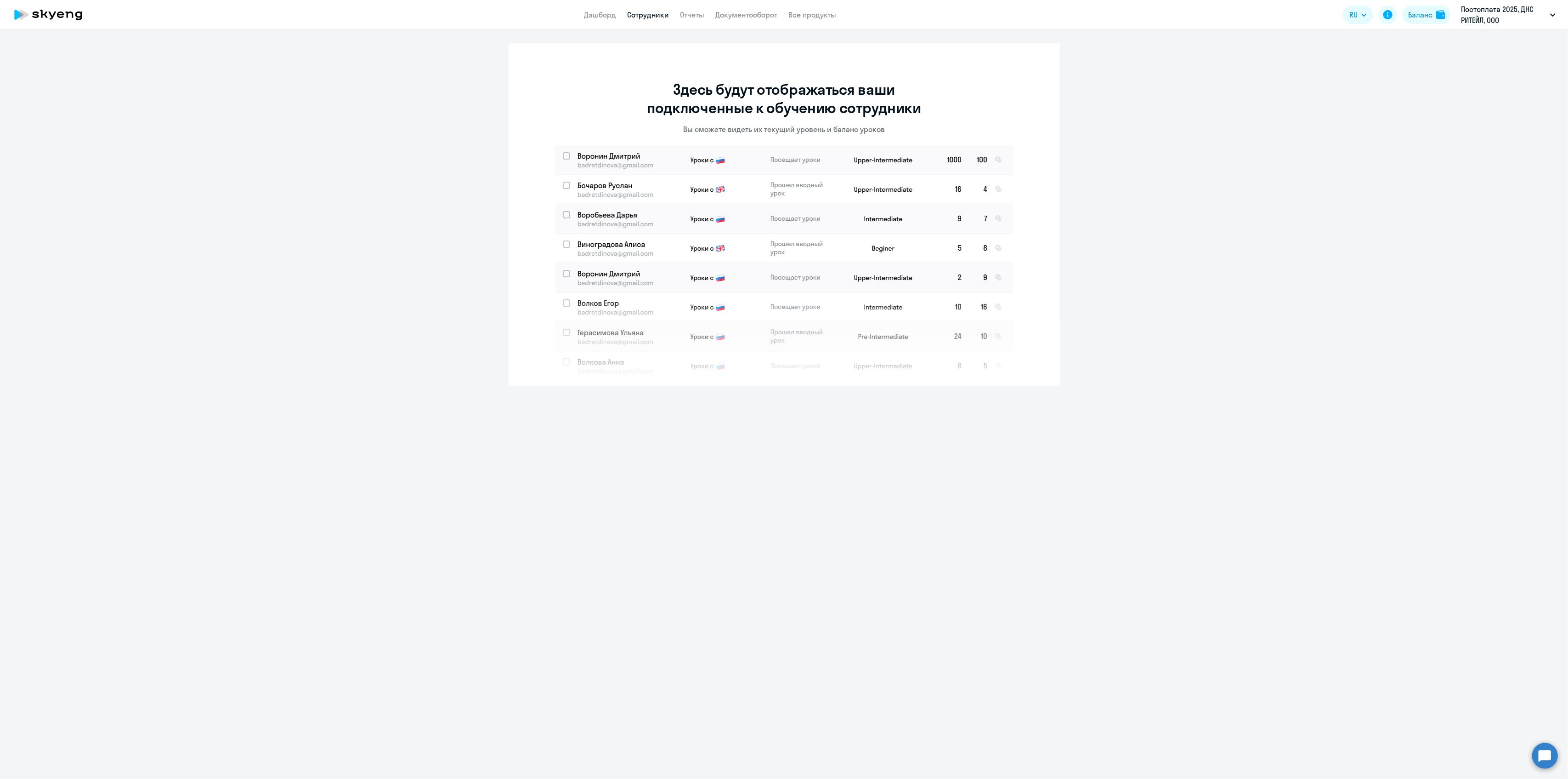
click at [1281, 302] on ng-component "Здесь будут отображаться ваши подключенные к обучению сотрудники Вы сможете вид…" at bounding box center [784, 215] width 1568 height 343
click at [1320, 144] on ng-component "Здесь будут отображаться ваши подключенные к обучению сотрудники Вы сможете вид…" at bounding box center [784, 215] width 1568 height 343
click at [1313, 140] on ng-component "Здесь будут отображаться ваши подключенные к обучению сотрудники Вы сможете вид…" at bounding box center [784, 215] width 1568 height 343
click at [272, 269] on ng-component "Здесь будут отображаться ваши подключенные к обучению сотрудники Вы сможете вид…" at bounding box center [784, 215] width 1568 height 343
click at [974, 541] on div "Здесь будут отображаться ваши подключенные к обучению сотрудники Вы сможете вид…" at bounding box center [784, 404] width 1568 height 750
